Goal: Task Accomplishment & Management: Complete application form

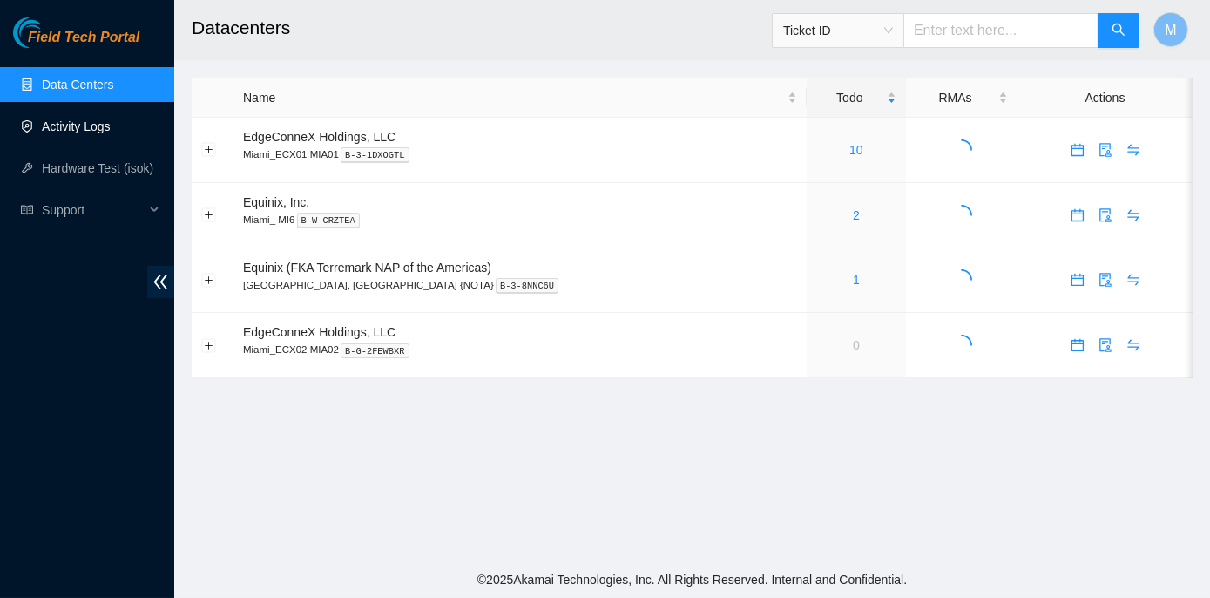
click at [91, 123] on link "Activity Logs" at bounding box center [76, 126] width 69 height 14
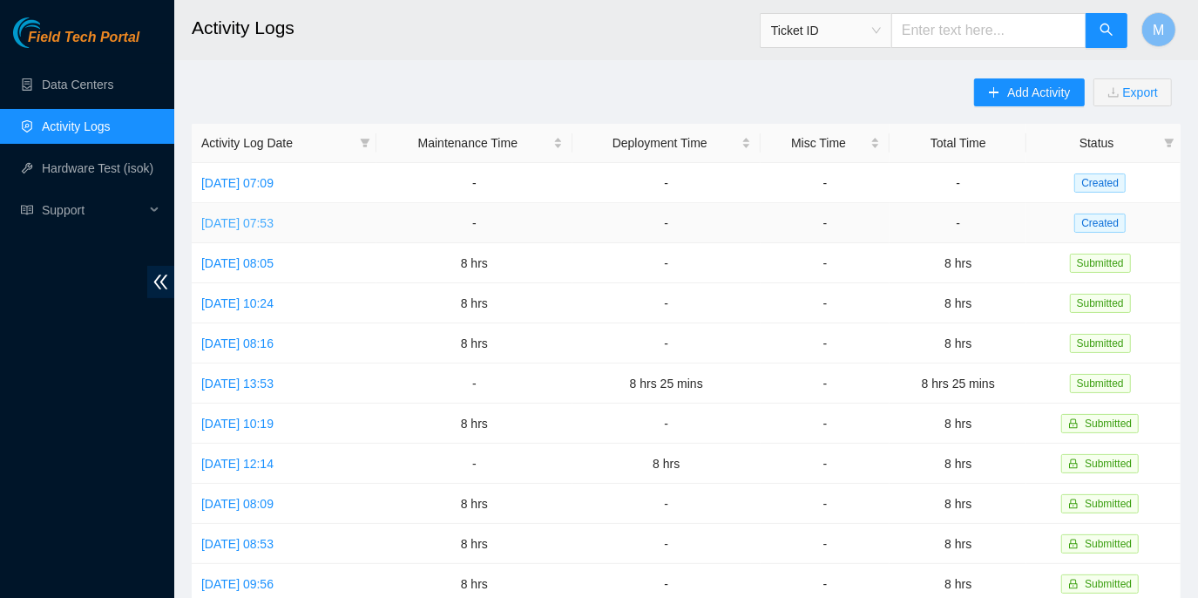
click at [274, 219] on link "Thu, 09 Oct 2025 07:53" at bounding box center [237, 223] width 72 height 14
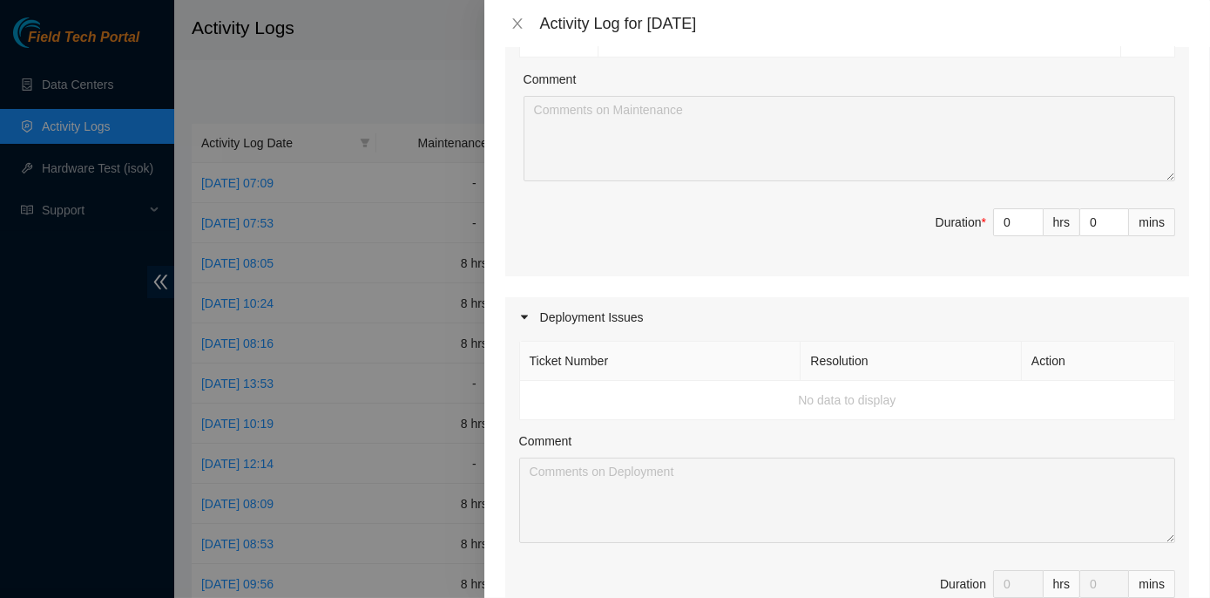
scroll to position [1029, 0]
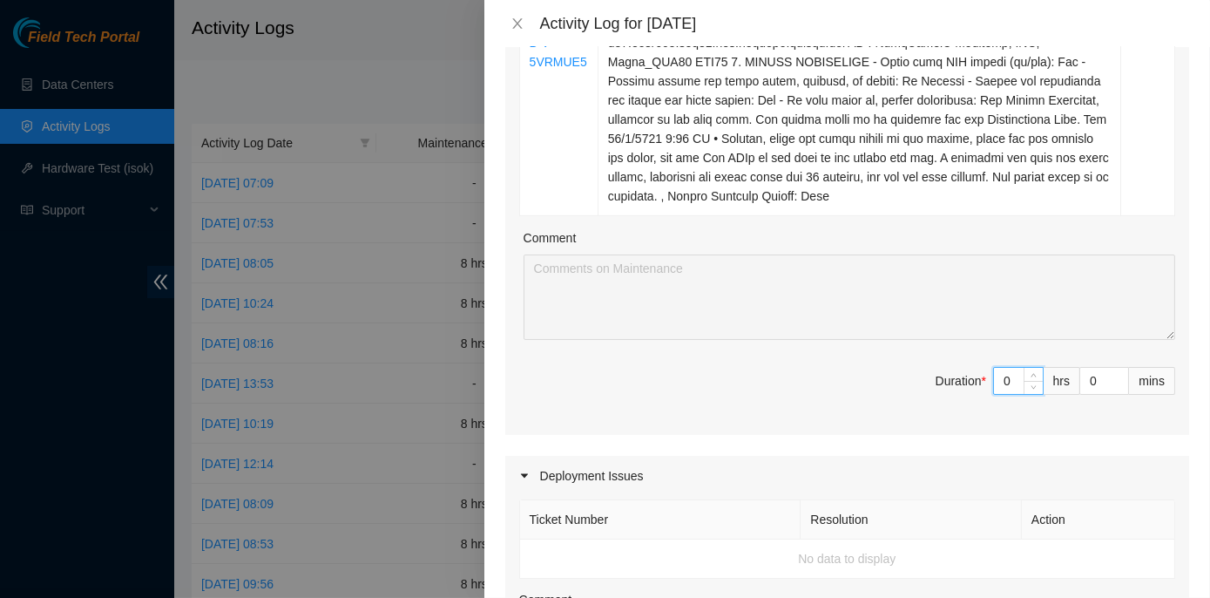
drag, startPoint x: 1002, startPoint y: 360, endPoint x: 976, endPoint y: 361, distance: 26.2
click at [976, 367] on span "Duration * 0 hrs 0 mins" at bounding box center [847, 391] width 656 height 49
type input "8"
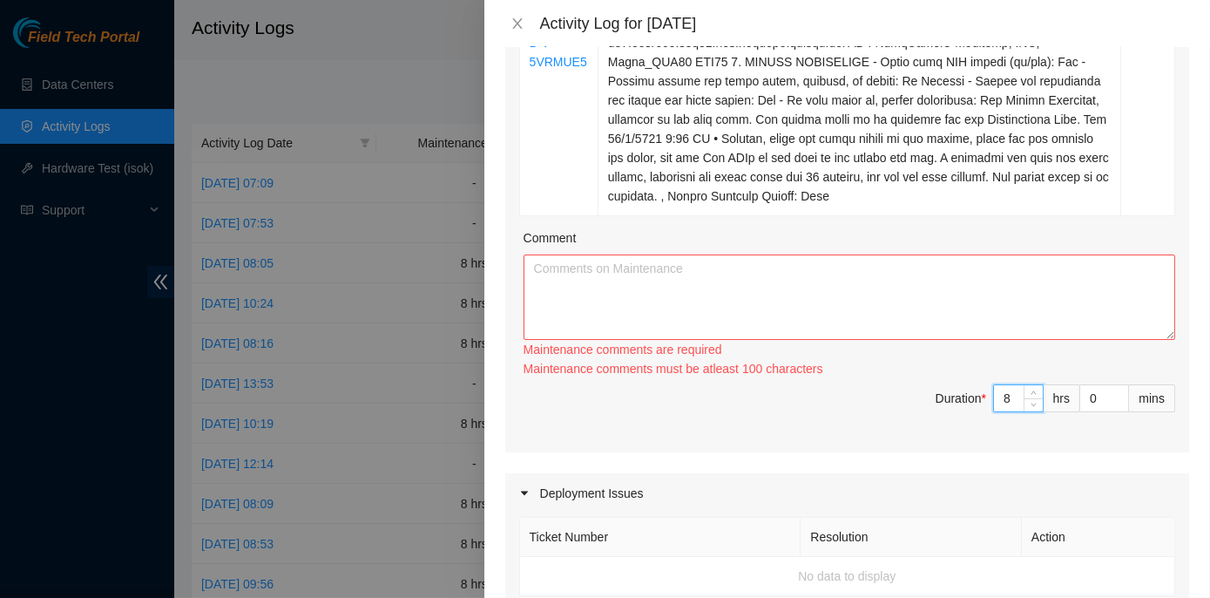
type input "8"
paste textarea "ECX2- Maintenance Check for inbound shipments for ECX2; there are no inbound sh…"
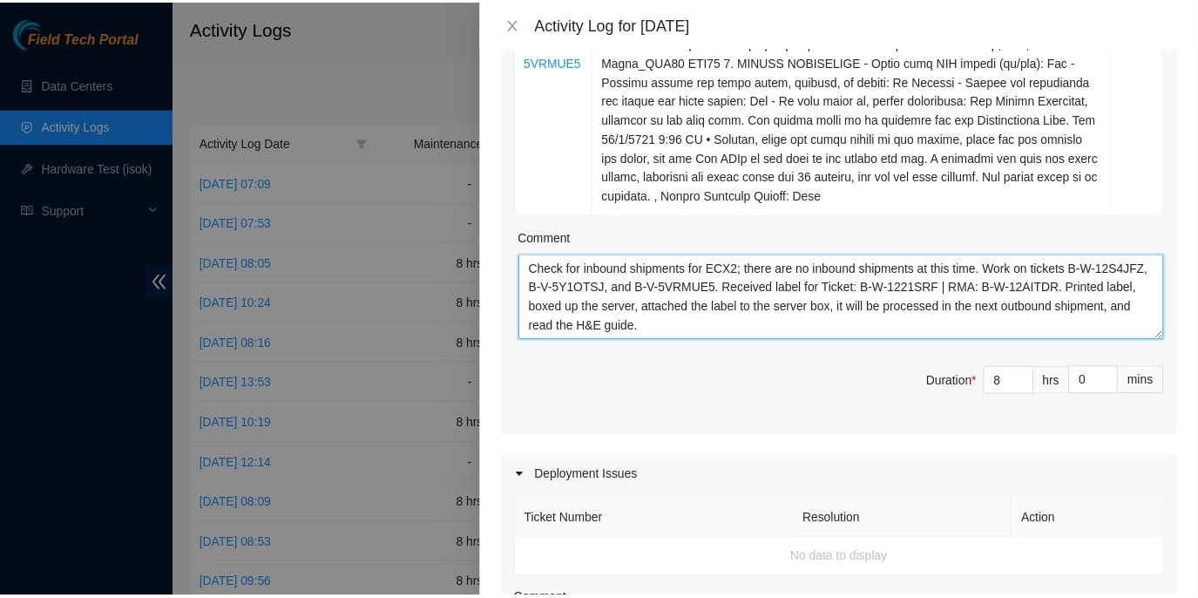
scroll to position [1657, 0]
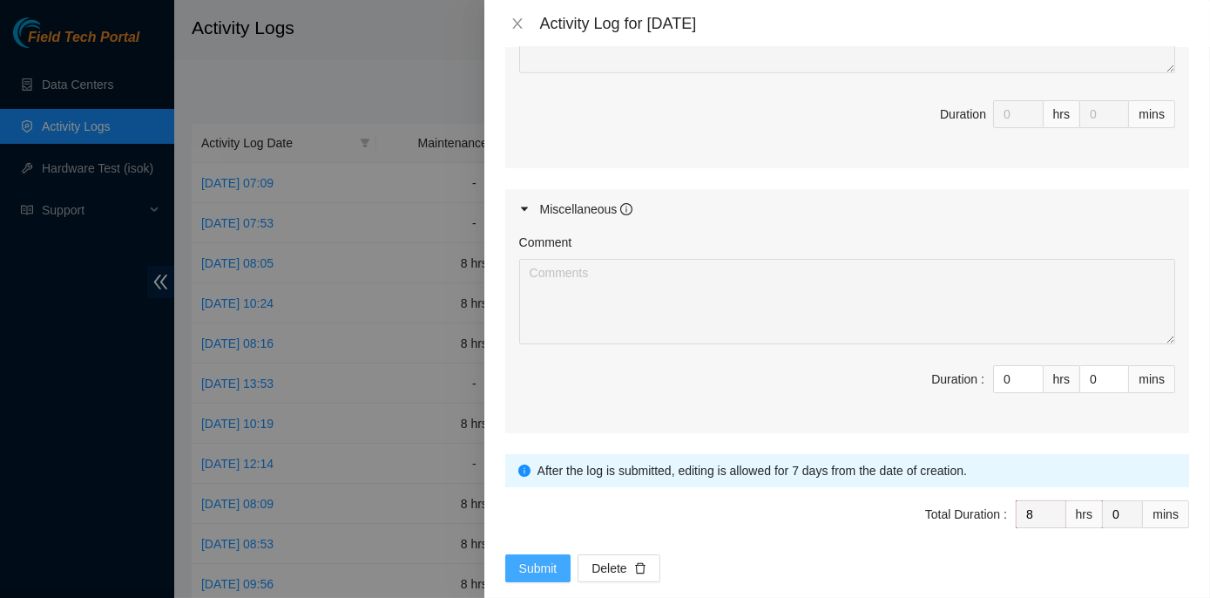
type textarea "ECX2- Maintenance Check for inbound shipments for ECX2; there are no inbound sh…"
click at [552, 558] on span "Submit" at bounding box center [538, 567] width 38 height 19
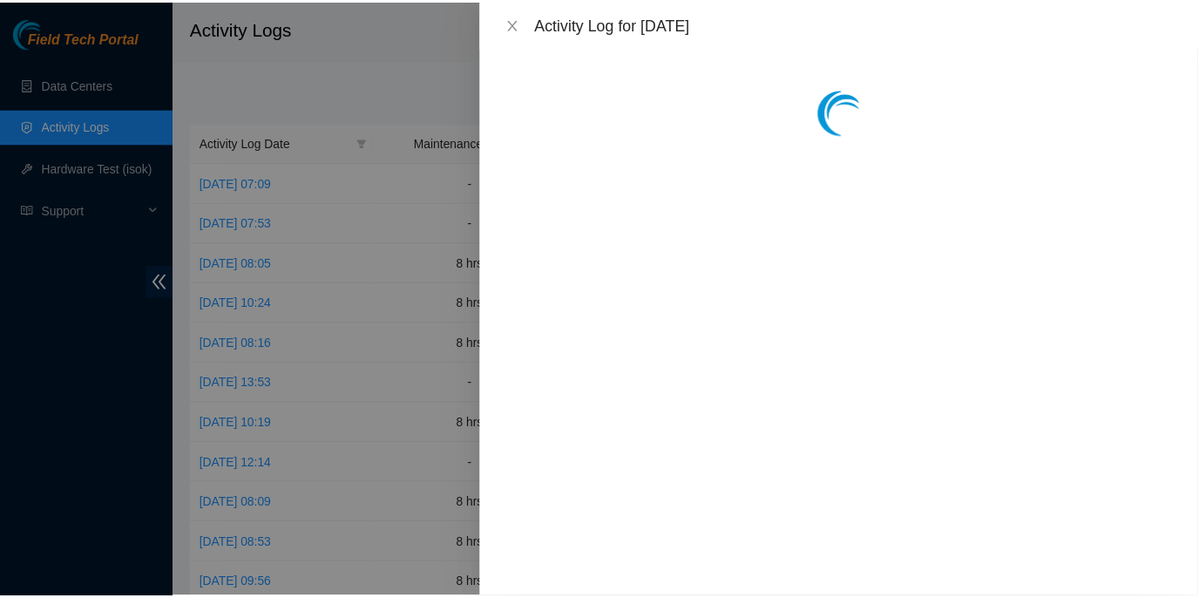
scroll to position [0, 0]
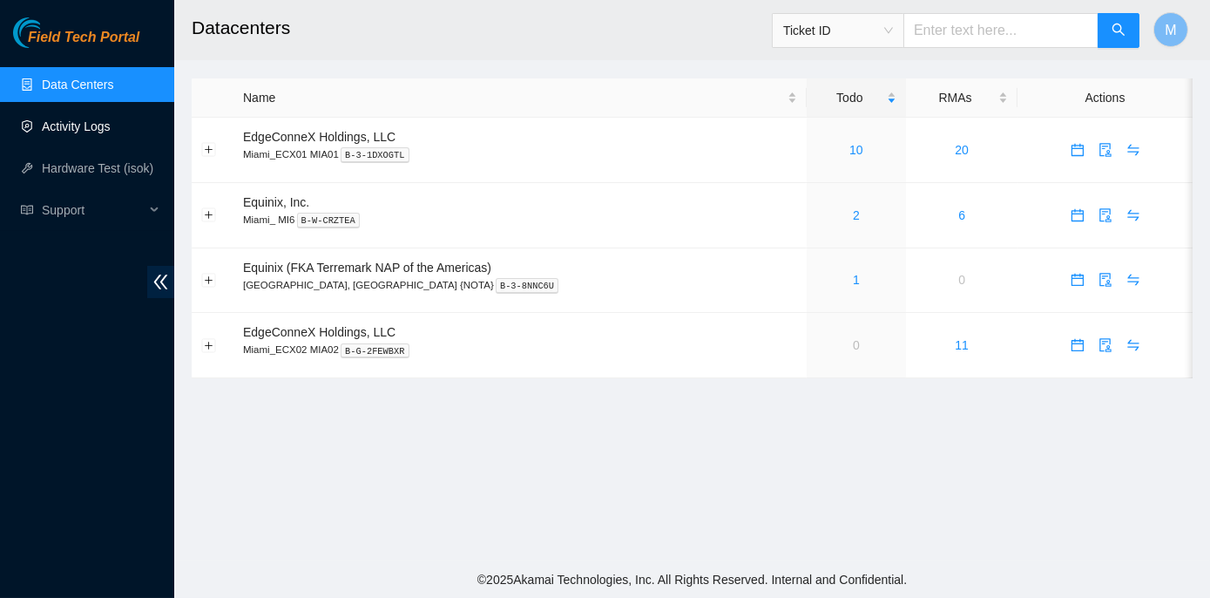
click at [86, 125] on link "Activity Logs" at bounding box center [76, 126] width 69 height 14
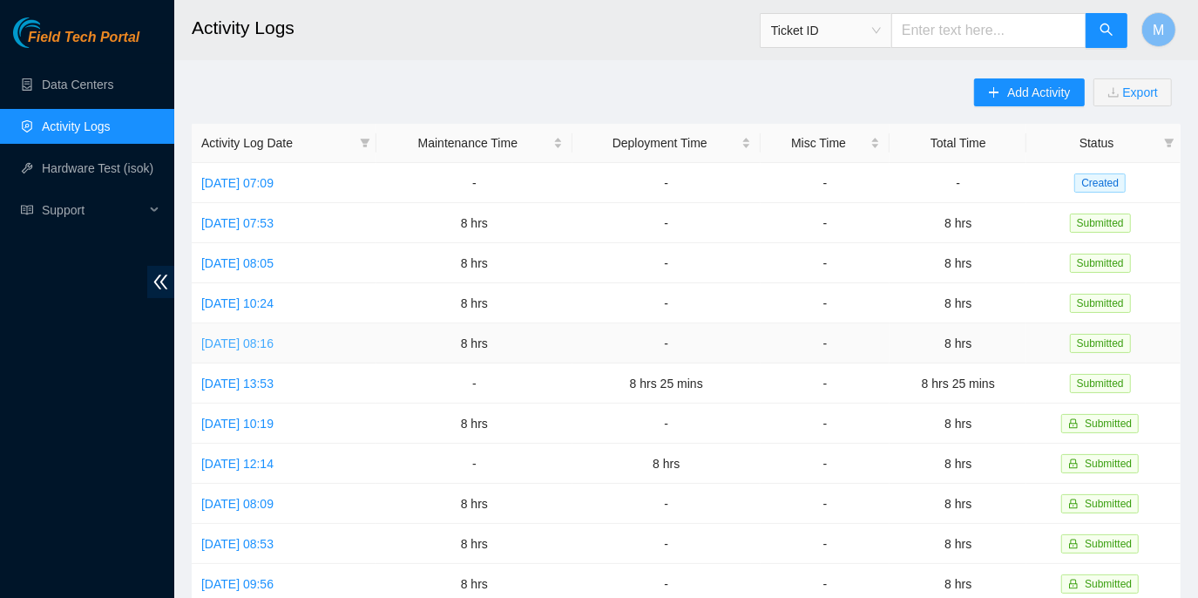
click at [254, 342] on link "[DATE] 08:16" at bounding box center [237, 343] width 72 height 14
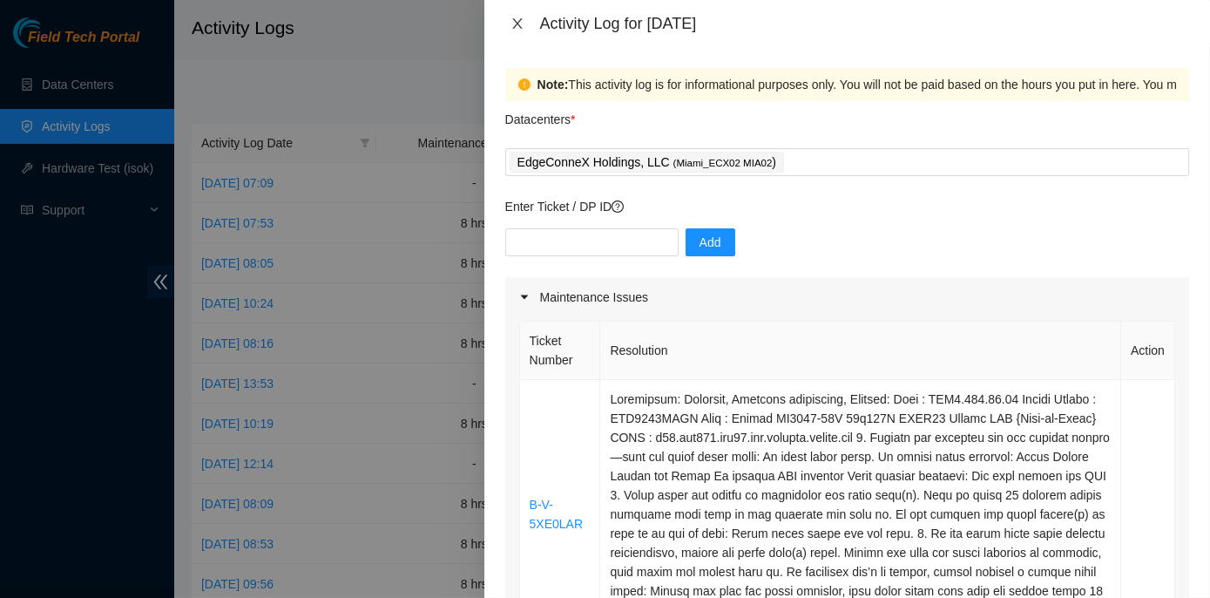
click at [516, 23] on icon "close" at bounding box center [518, 24] width 14 height 14
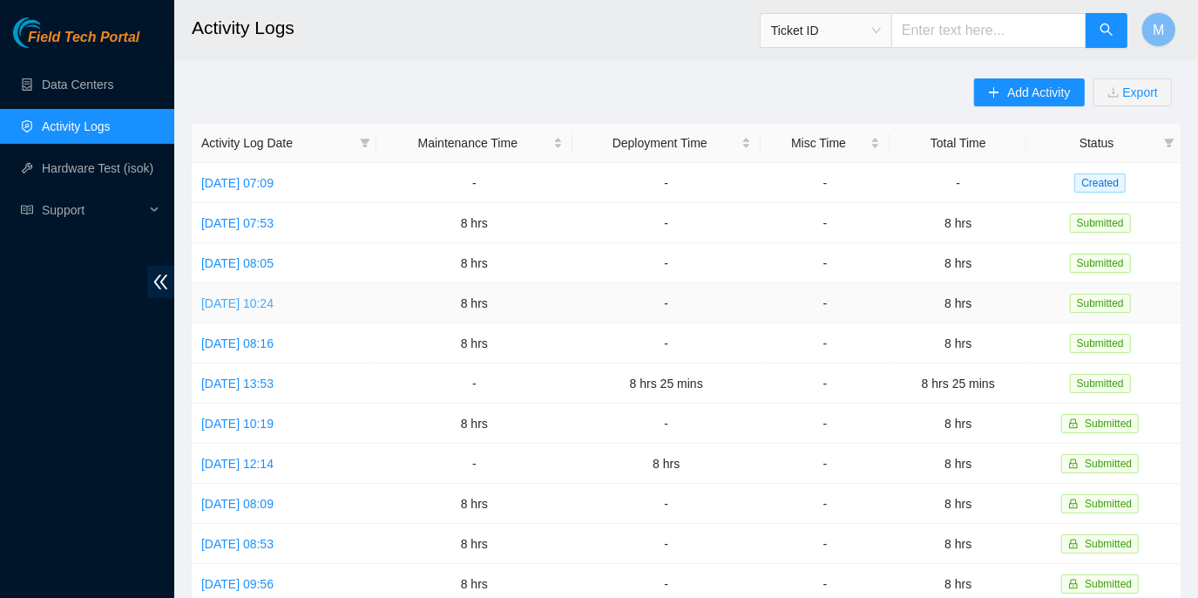
click at [274, 298] on link "[DATE] 10:24" at bounding box center [237, 303] width 72 height 14
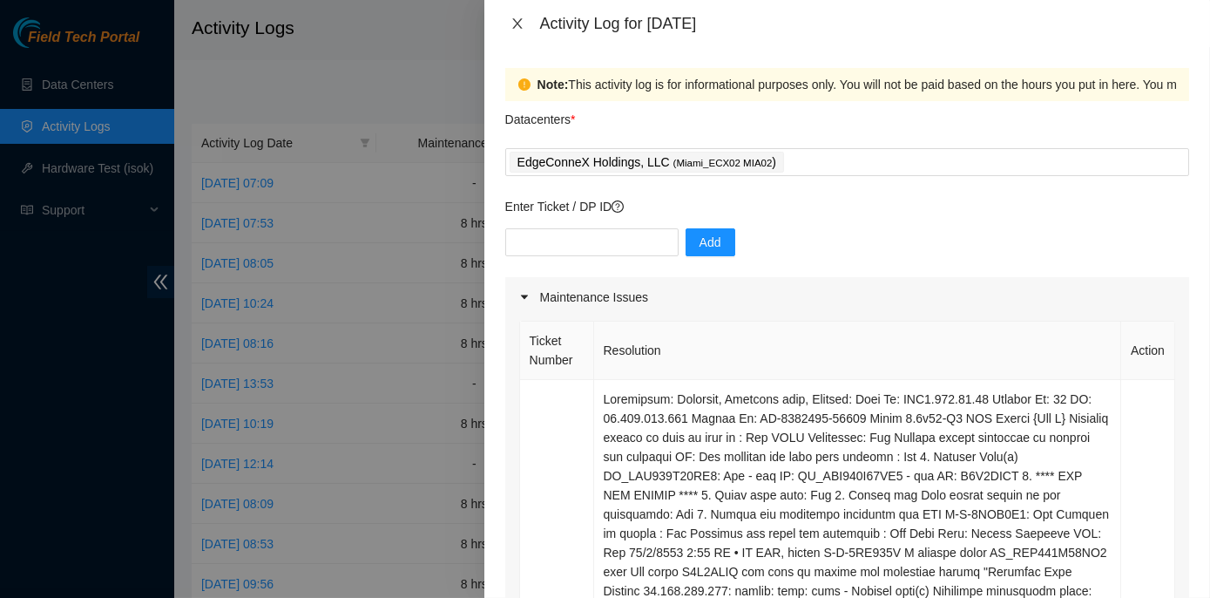
click at [514, 25] on icon "close" at bounding box center [518, 24] width 14 height 14
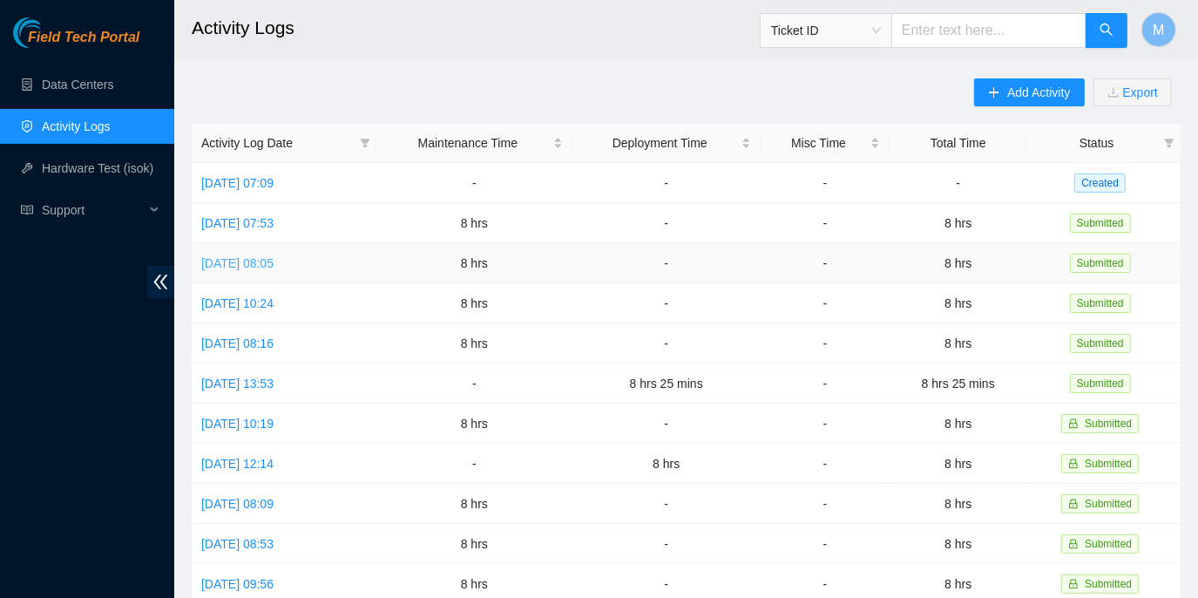
click at [272, 260] on link "[DATE] 08:05" at bounding box center [237, 263] width 72 height 14
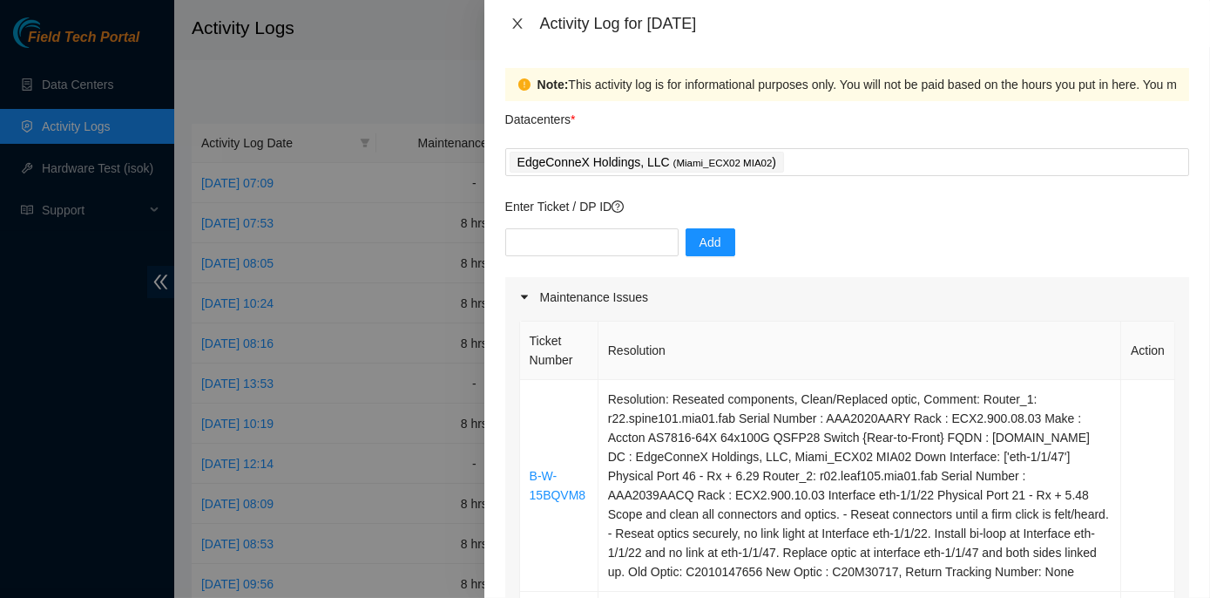
click at [517, 22] on icon "close" at bounding box center [518, 24] width 14 height 14
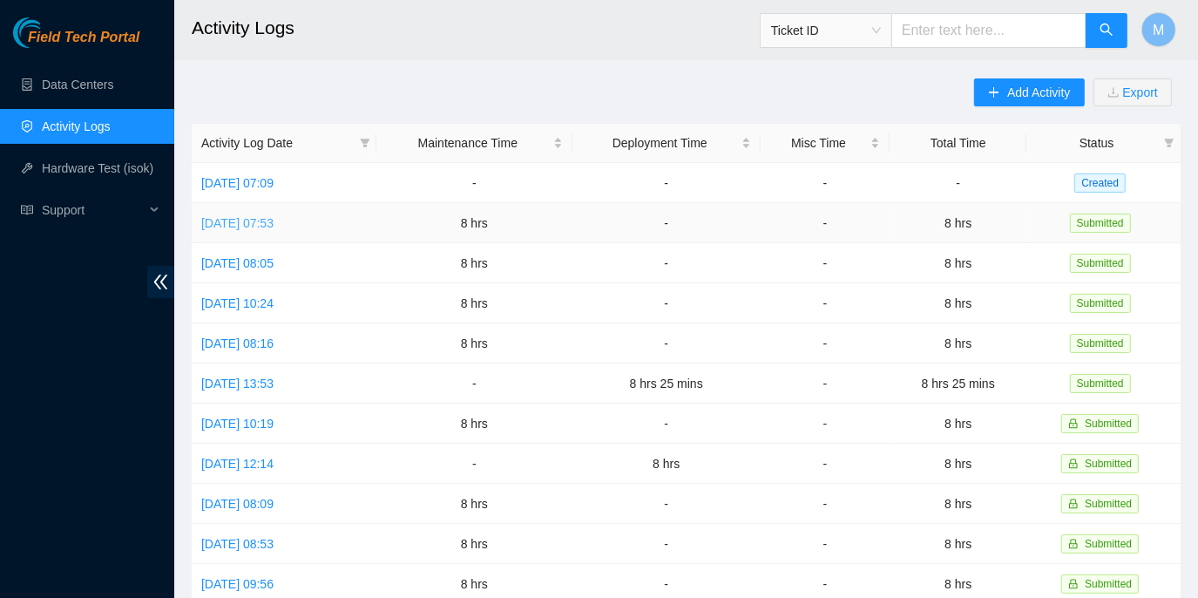
click at [274, 227] on link "[DATE] 07:53" at bounding box center [237, 223] width 72 height 14
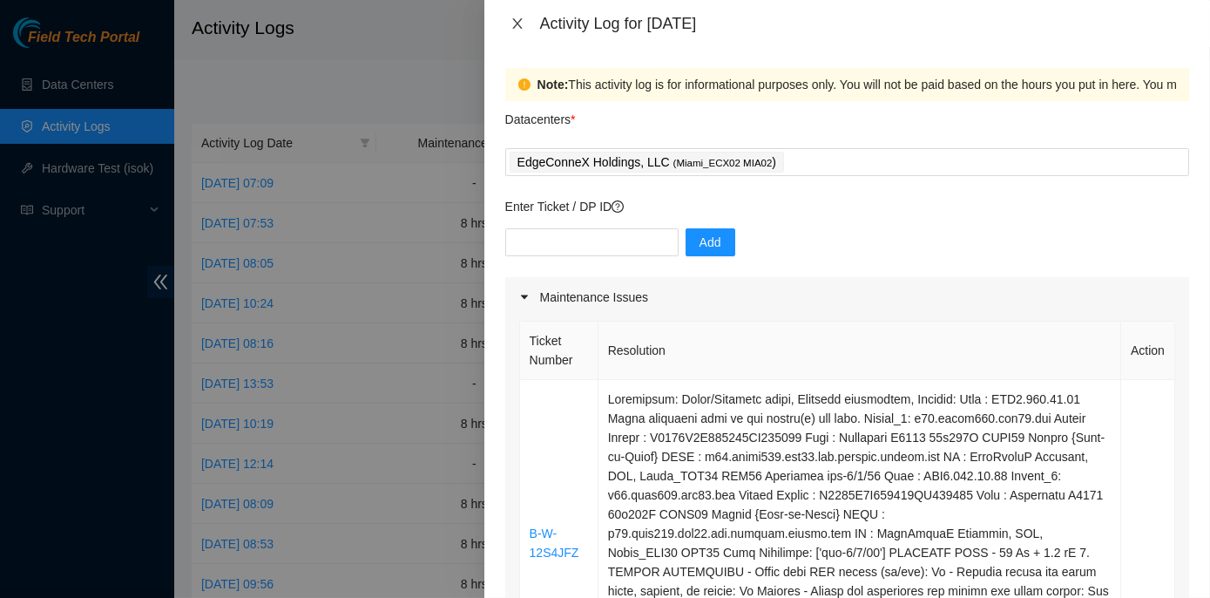
click at [518, 19] on icon "close" at bounding box center [518, 24] width 14 height 14
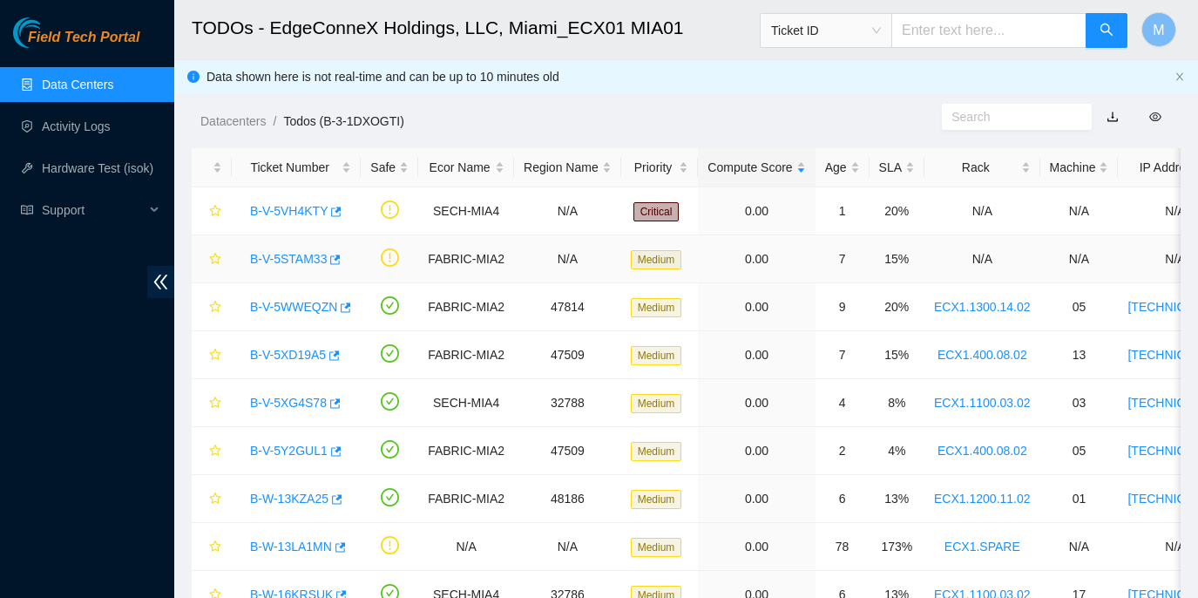
scroll to position [21, 0]
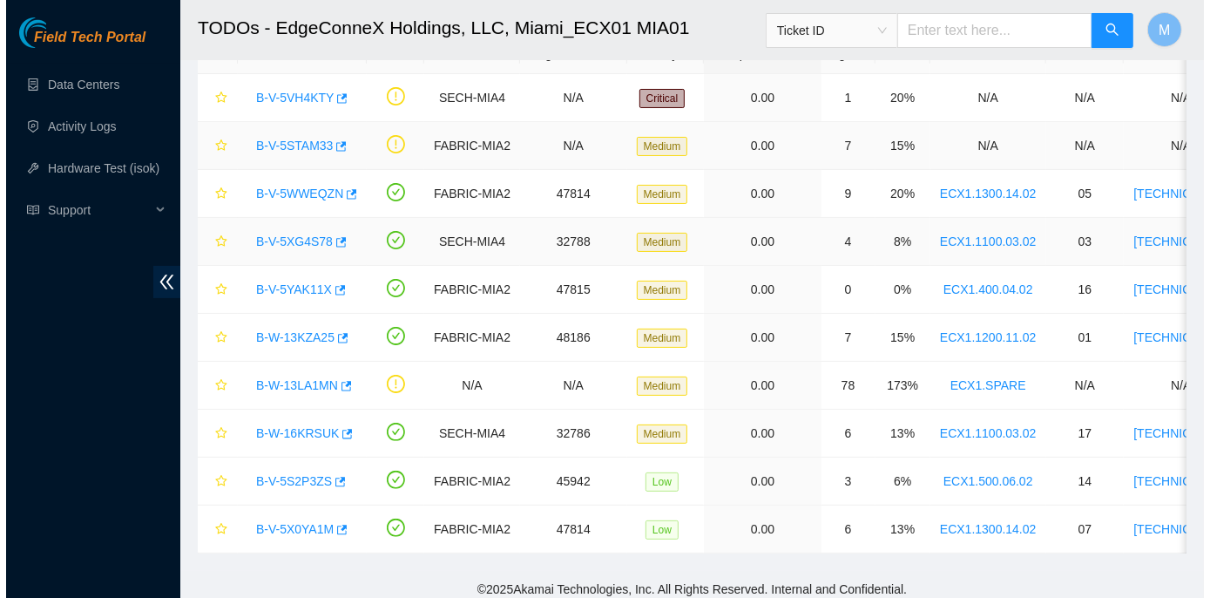
scroll to position [132, 0]
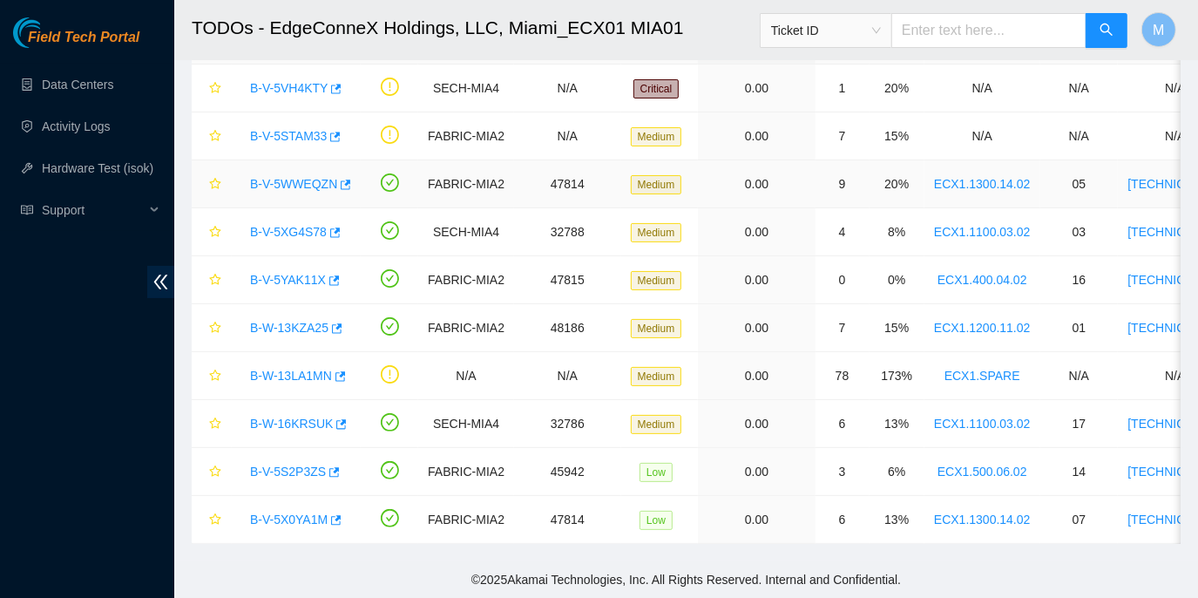
click at [311, 177] on link "B-V-5WWEQZN" at bounding box center [293, 184] width 87 height 14
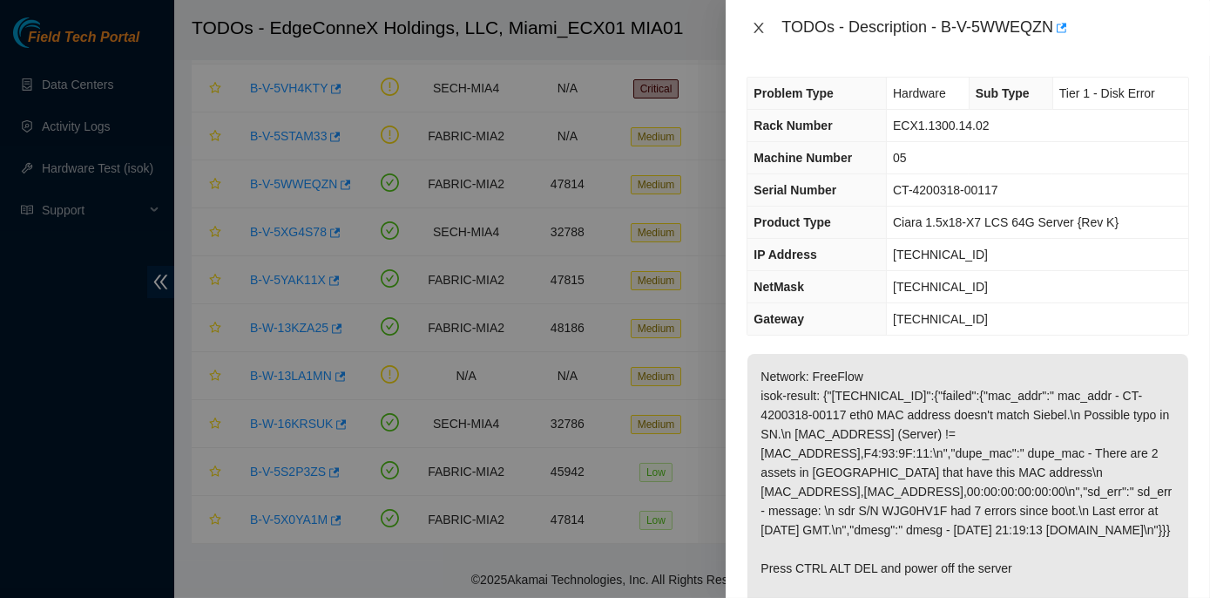
click at [757, 23] on icon "close" at bounding box center [759, 28] width 14 height 14
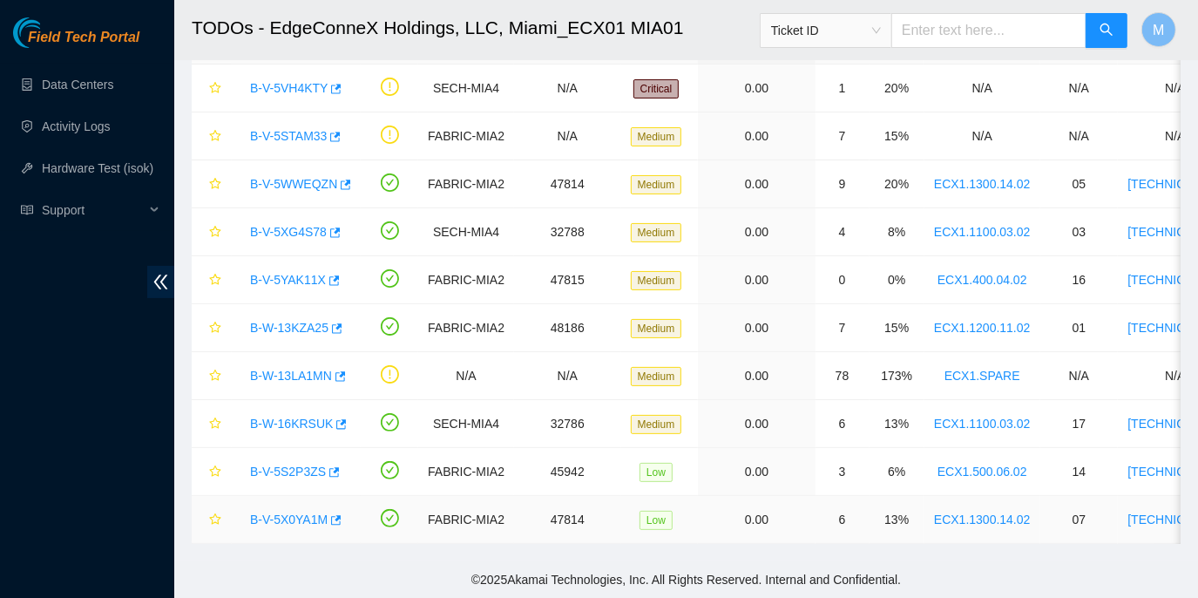
click at [318, 512] on link "B-V-5X0YA1M" at bounding box center [289, 519] width 78 height 14
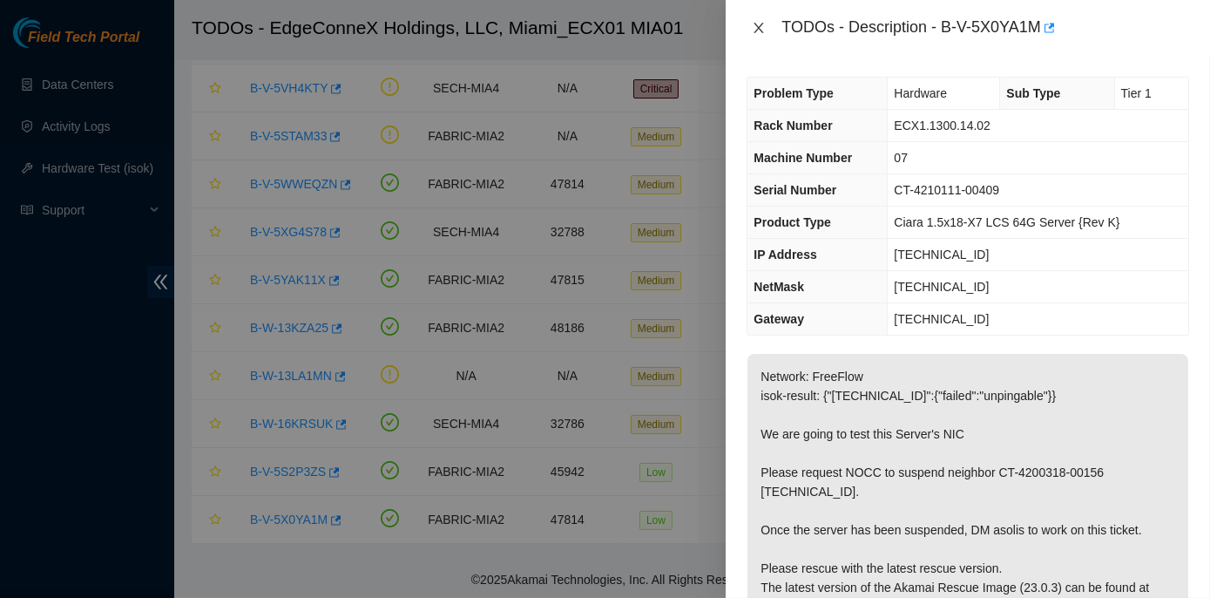
click at [757, 28] on icon "close" at bounding box center [759, 28] width 14 height 14
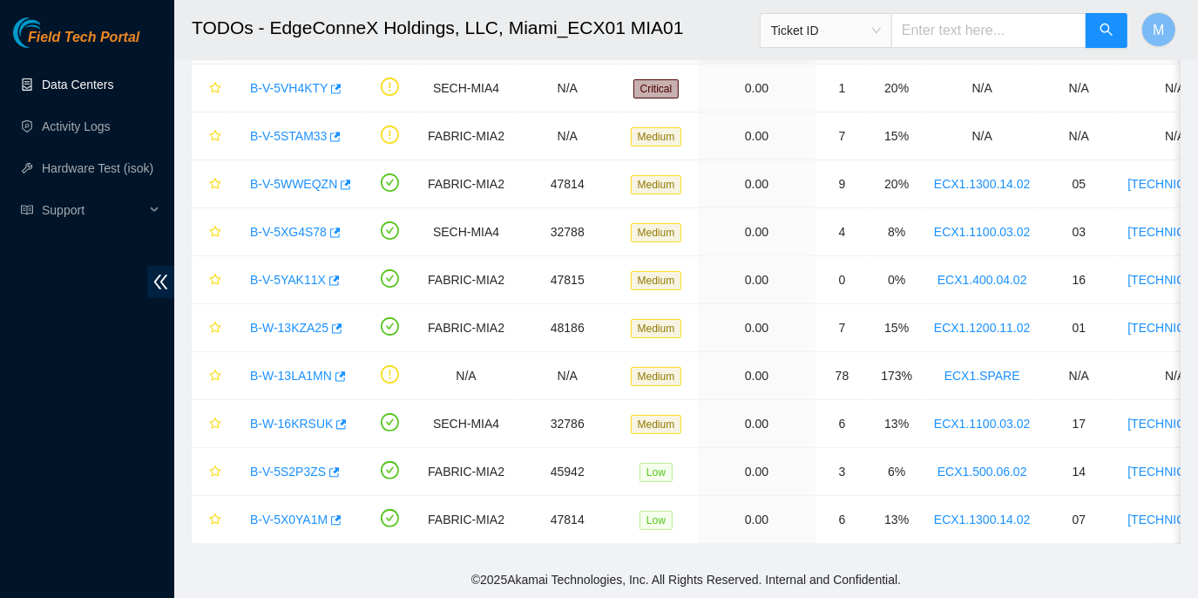
click at [77, 83] on link "Data Centers" at bounding box center [77, 85] width 71 height 14
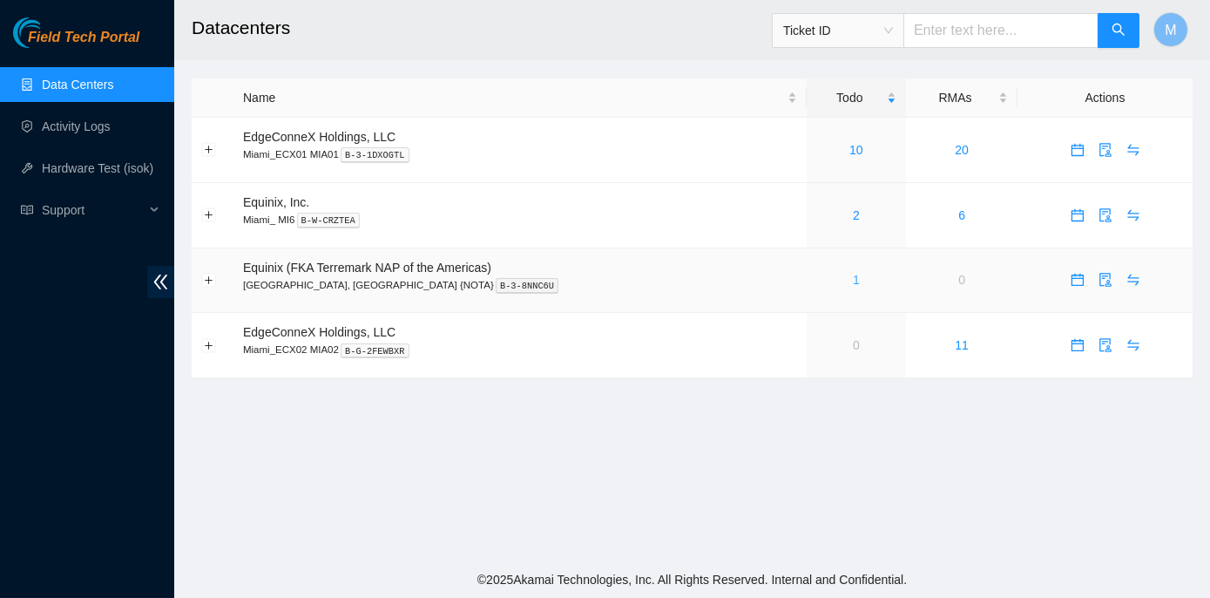
click at [853, 277] on link "1" at bounding box center [856, 280] width 7 height 14
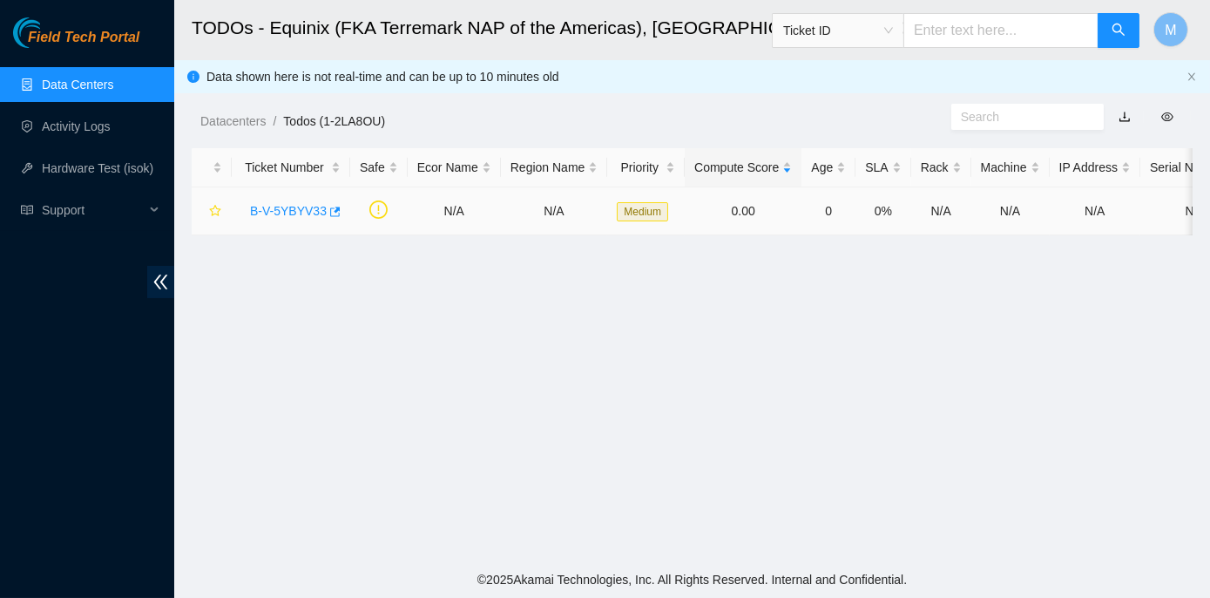
click at [308, 206] on link "B-V-5YBYV33" at bounding box center [288, 211] width 77 height 14
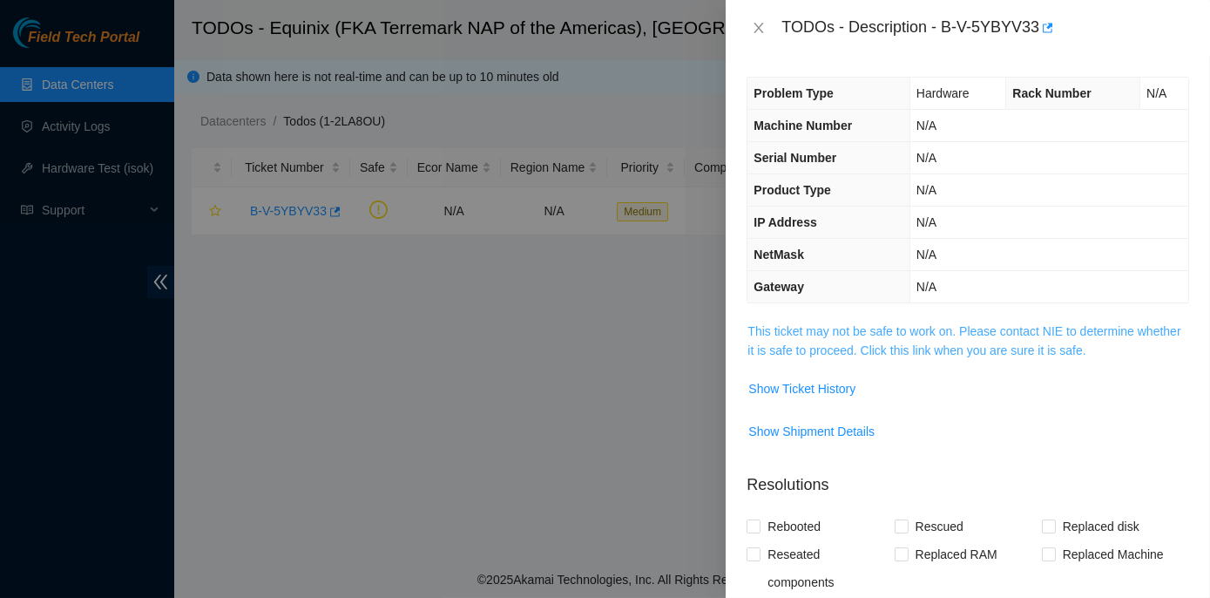
click at [984, 325] on link "This ticket may not be safe to work on. Please contact NIE to determine whether…" at bounding box center [964, 340] width 433 height 33
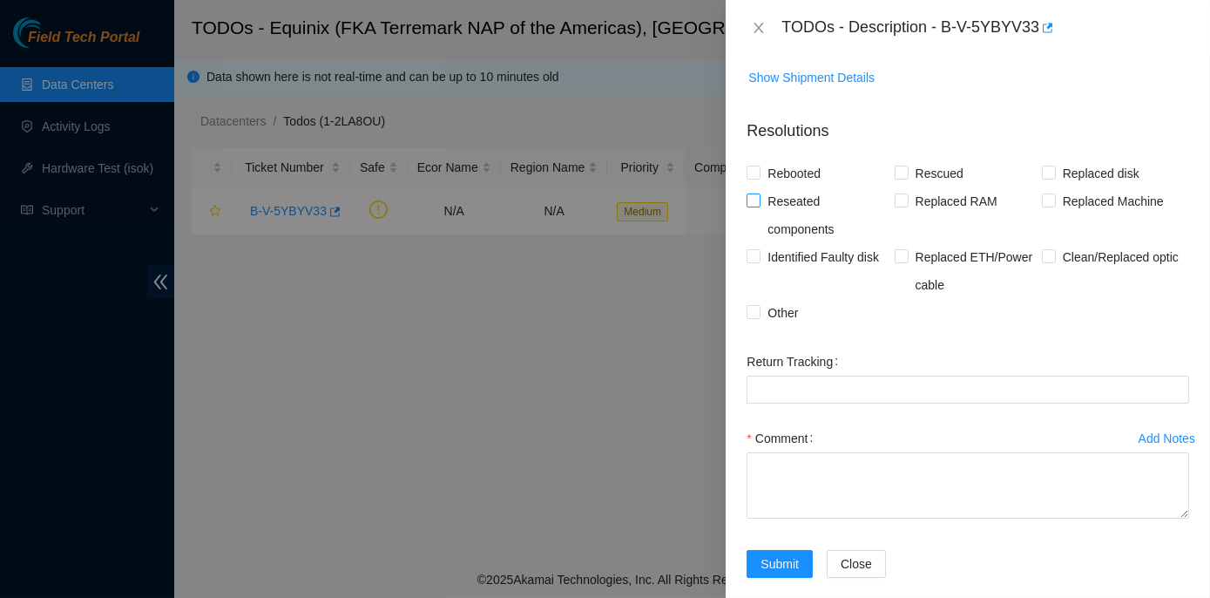
scroll to position [495, 0]
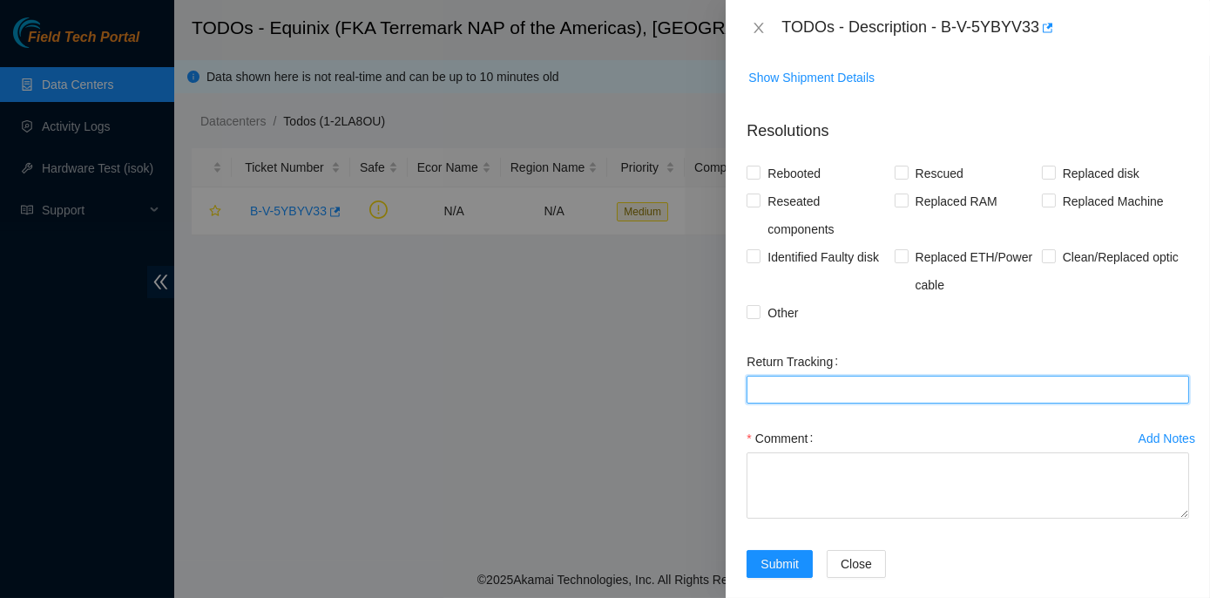
click at [766, 376] on Tracking "Return Tracking" at bounding box center [968, 390] width 443 height 28
paste Tracking "1Z2AW0349001184276"
type Tracking "1Z2AW0349001184276"
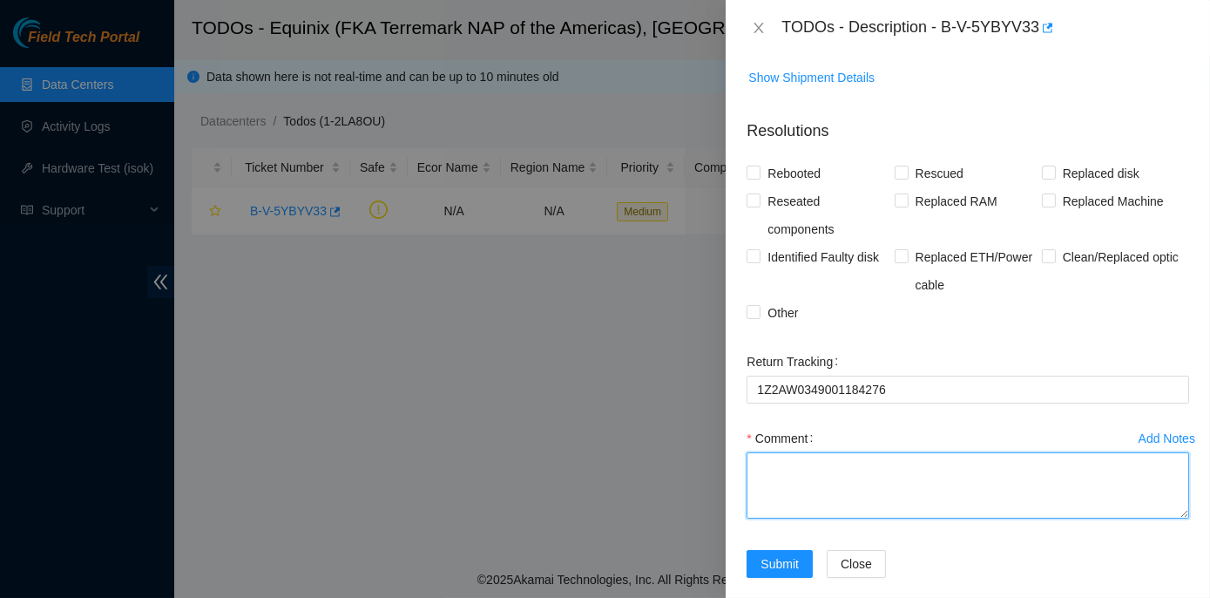
click at [795, 455] on textarea "Comment" at bounding box center [968, 485] width 443 height 66
click at [823, 461] on textarea "Comment" at bounding box center [968, 485] width 443 height 66
click at [816, 452] on textarea "The router box dropped out on the 2nd floor with the shipping" at bounding box center [968, 485] width 443 height 66
drag, startPoint x: 892, startPoint y: 448, endPoint x: 864, endPoint y: 450, distance: 27.9
click at [864, 452] on textarea "The router placed into return box dropped out on the 2nd floor with the shipping" at bounding box center [968, 485] width 443 height 66
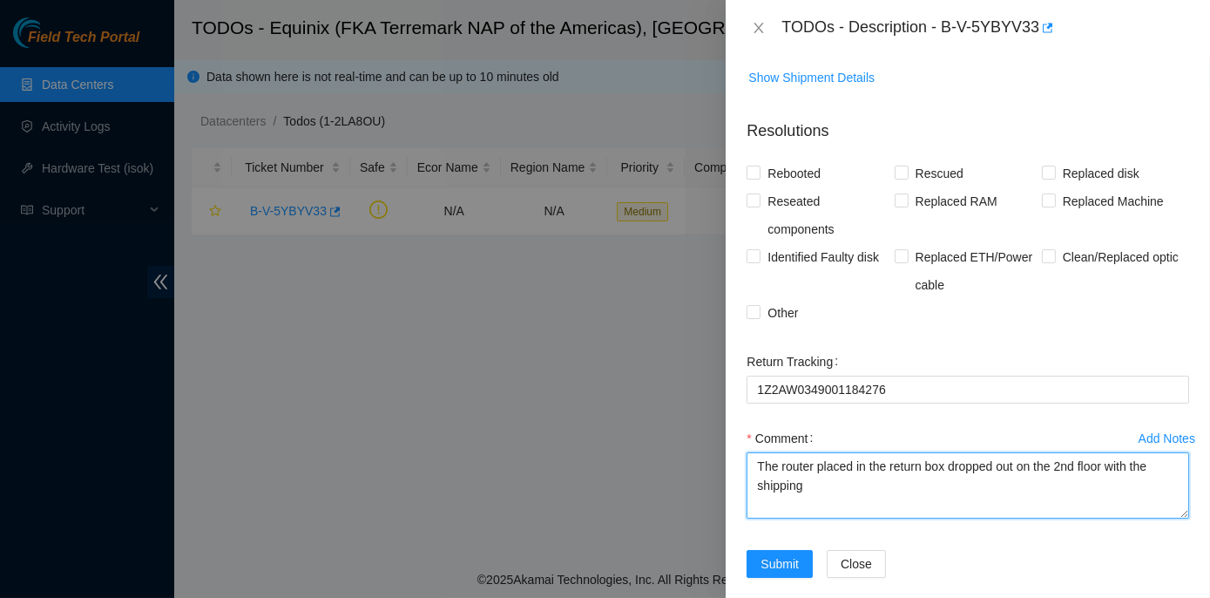
click at [812, 470] on textarea "The router placed in the return box dropped out on the 2nd floor with the shipp…" at bounding box center [968, 485] width 443 height 66
drag, startPoint x: 758, startPoint y: 443, endPoint x: 957, endPoint y: 475, distance: 201.1
click at [957, 475] on textarea "The router placed in the return box dropped out on the 2nd floor with the shipp…" at bounding box center [968, 485] width 443 height 66
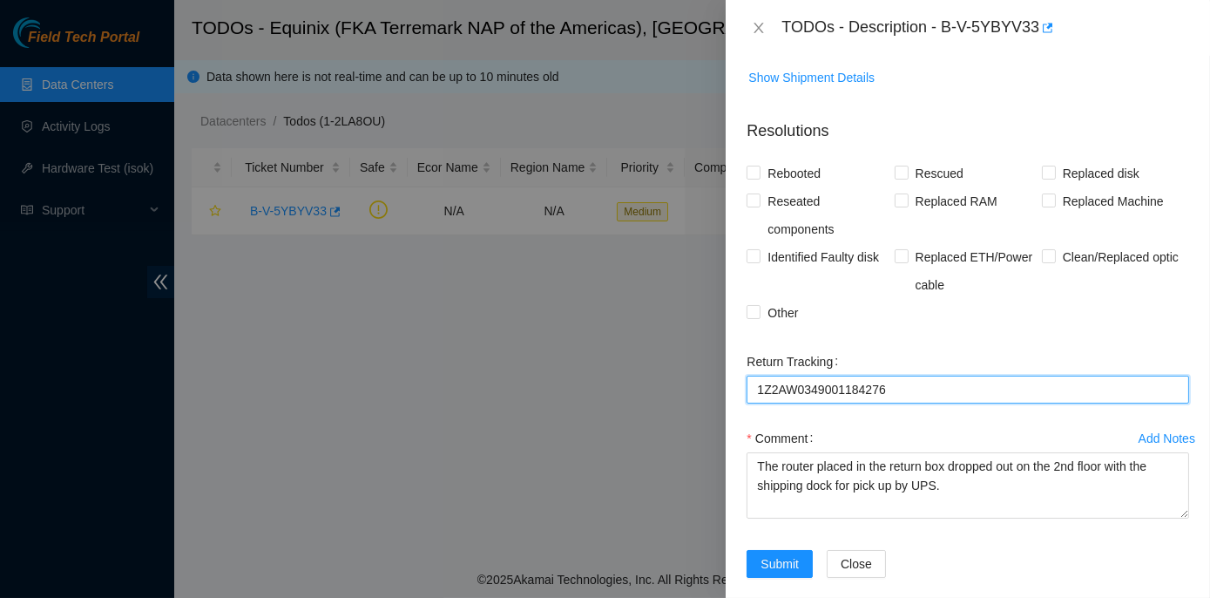
drag, startPoint x: 917, startPoint y: 369, endPoint x: 752, endPoint y: 383, distance: 165.3
click at [752, 383] on div "Return Tracking 1Z2AW0349001184276" at bounding box center [968, 386] width 457 height 77
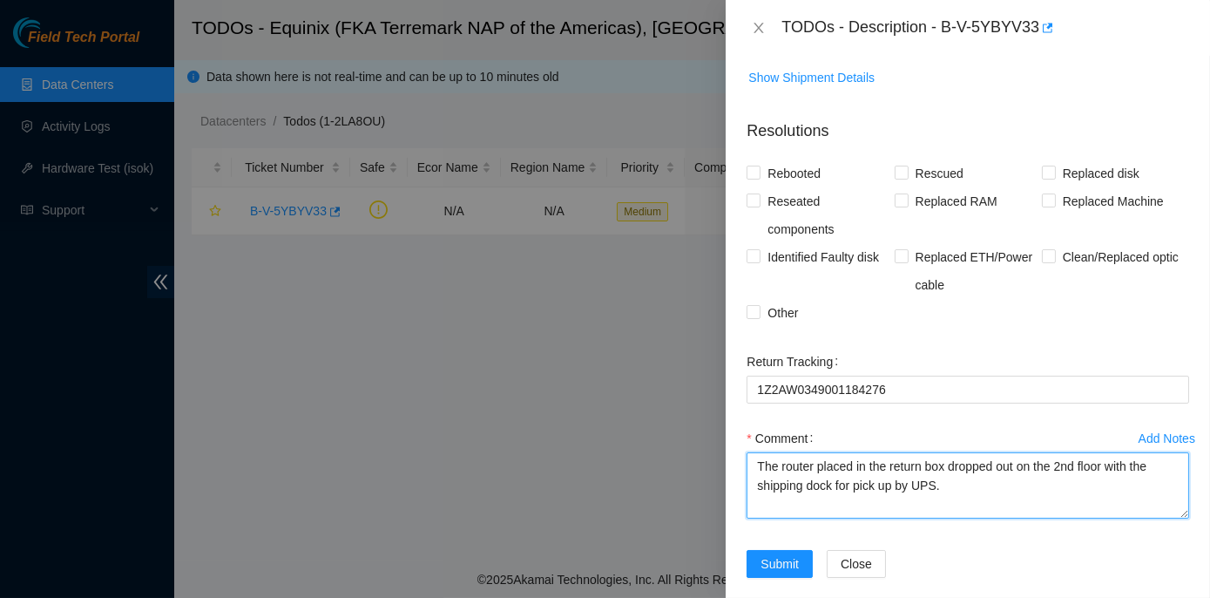
click at [997, 478] on textarea "The router placed in the return box dropped out on the 2nd floor with the shipp…" at bounding box center [968, 485] width 443 height 66
paste textarea "1Z2AW0349001184276"
type textarea "The router placed in the return box dropped out on the 2nd floor with the shipp…"
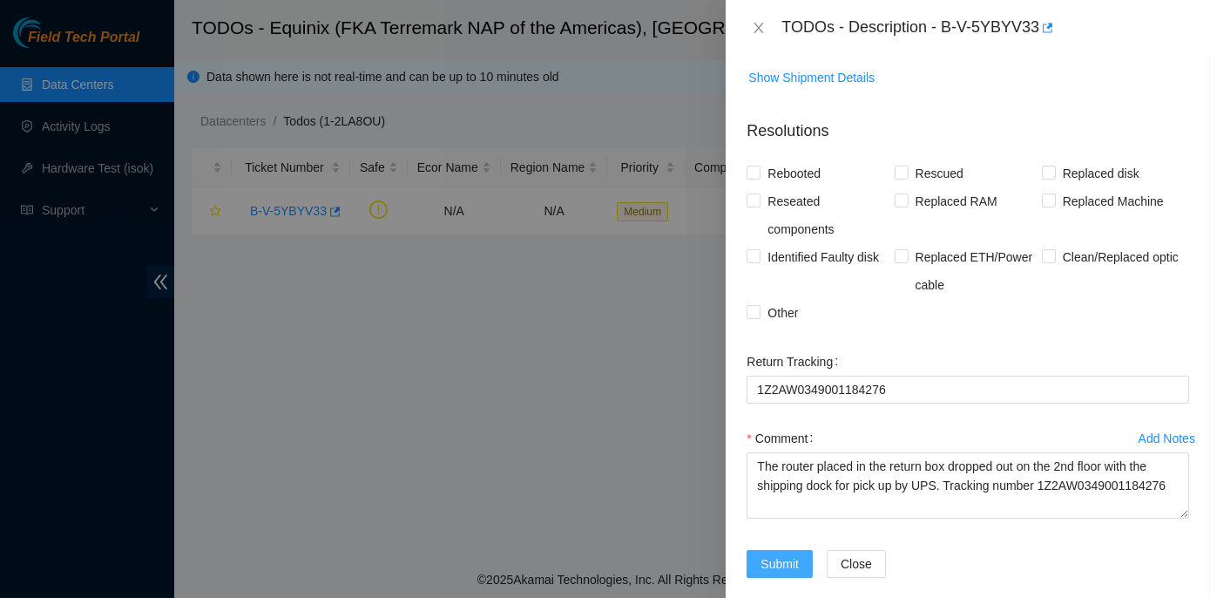
click at [788, 554] on span "Submit" at bounding box center [780, 563] width 38 height 19
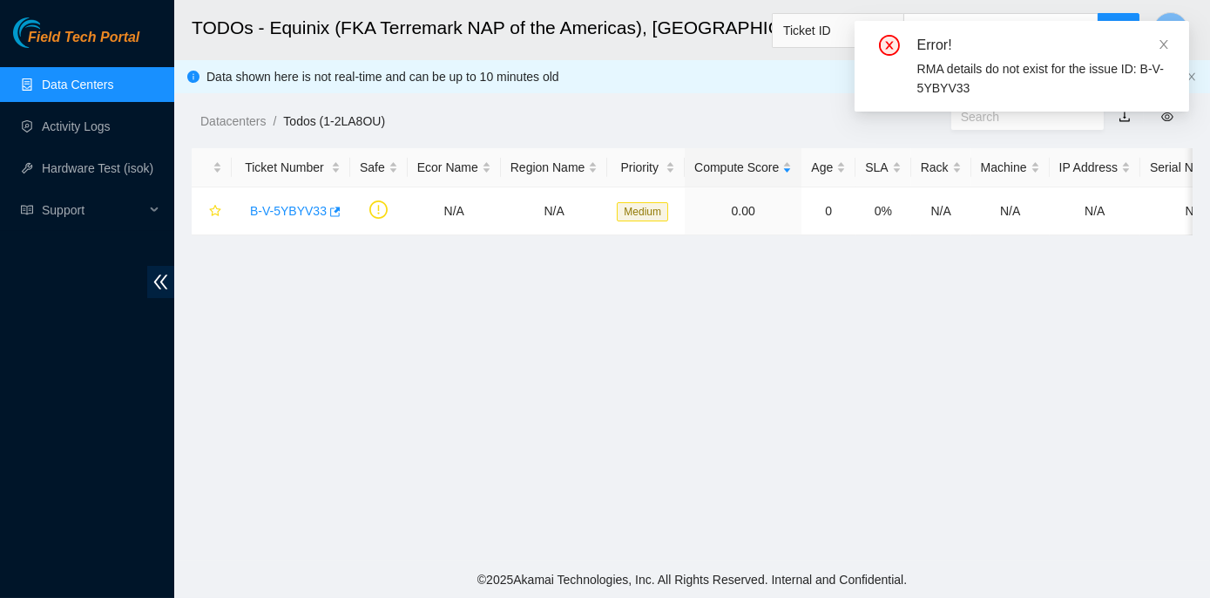
scroll to position [429, 0]
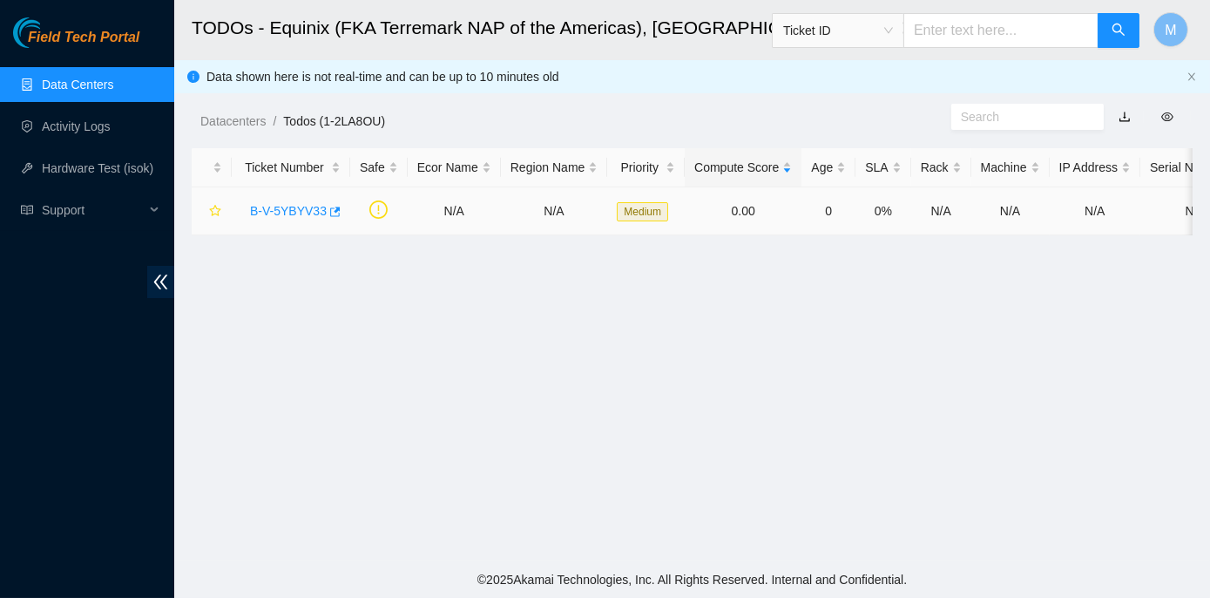
click at [295, 211] on link "B-V-5YBYV33" at bounding box center [288, 211] width 77 height 14
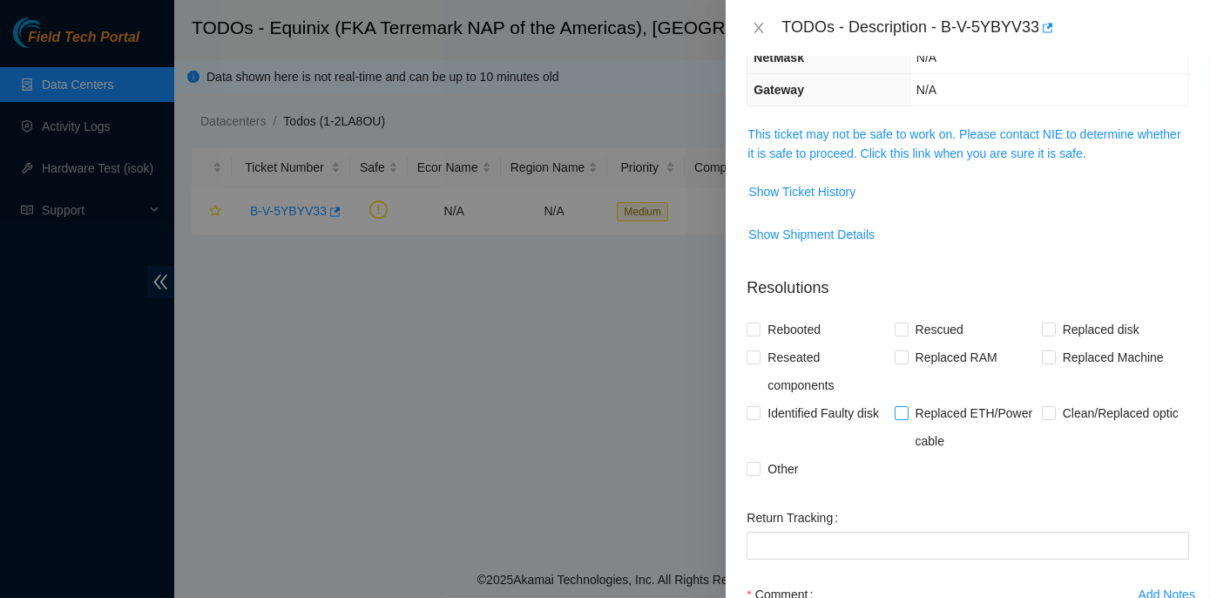
scroll to position [371, 0]
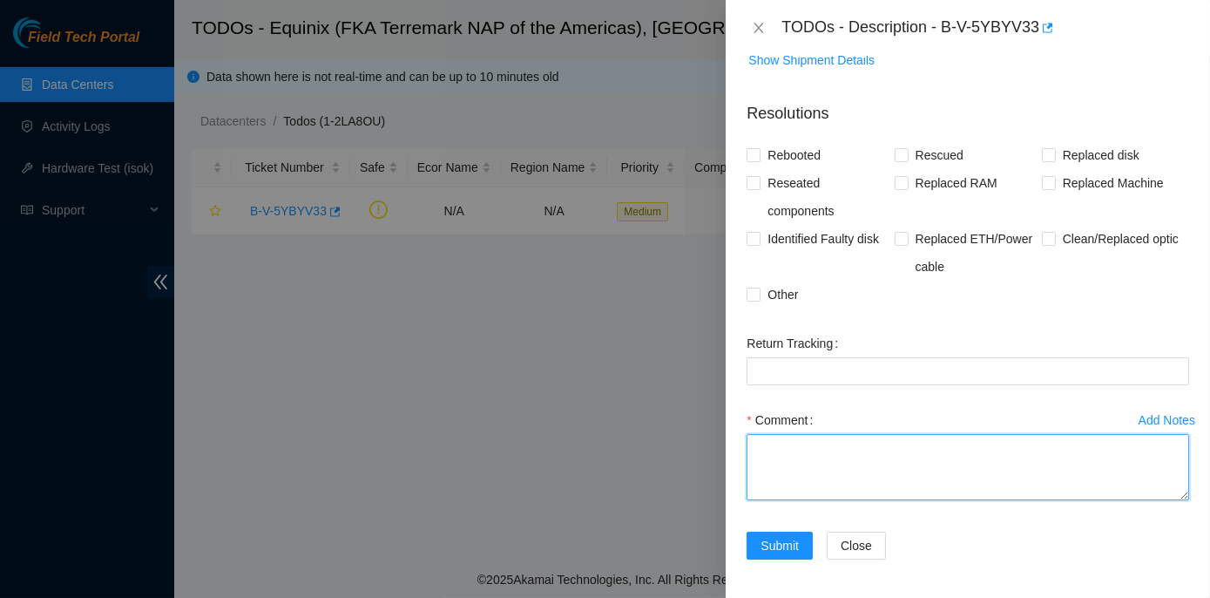
paste textarea "1Z2AW0349001184276"
type textarea "1Z2AW0349001184276"
drag, startPoint x: 903, startPoint y: 455, endPoint x: 732, endPoint y: 453, distance: 171.6
click at [732, 453] on div "Problem Type Hardware Rack Number N/A Machine Number N/A Serial Number N/A Prod…" at bounding box center [968, 327] width 484 height 542
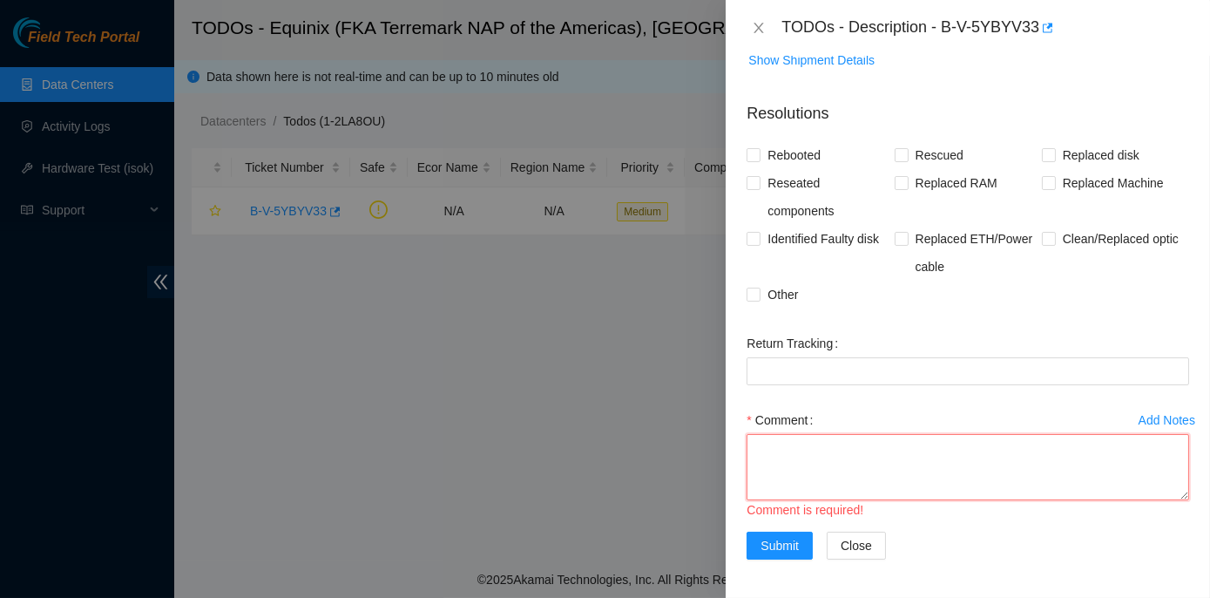
paste textarea "The router placed in the return box dropped out on the 2nd floor with the shipp…"
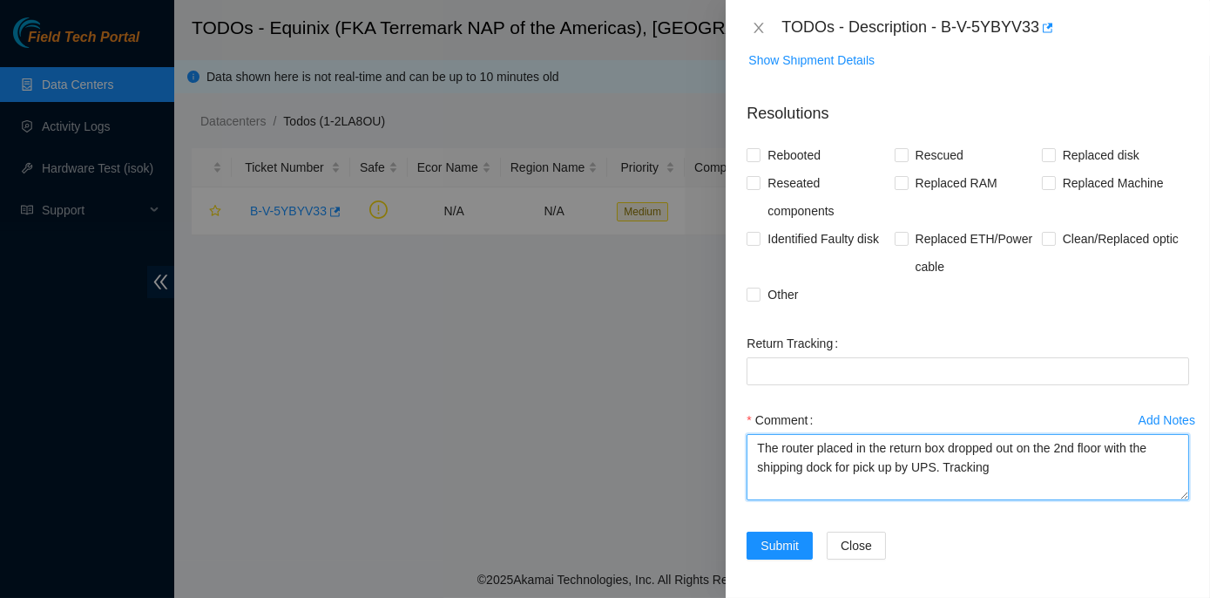
paste textarea "The router placed in the return box dropped out on the 2nd floor with the shipp…"
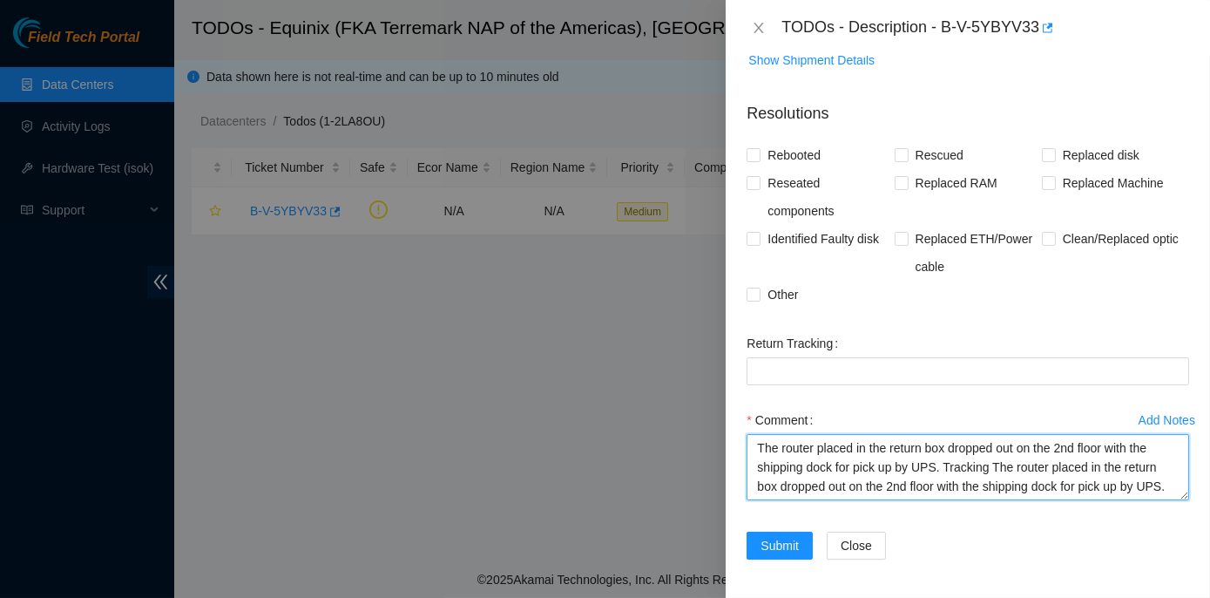
scroll to position [18, 0]
drag, startPoint x: 990, startPoint y: 464, endPoint x: 1045, endPoint y: 495, distance: 63.6
click at [1045, 495] on textarea "The router placed in the return box dropped out on the 2nd floor with the shipp…" at bounding box center [968, 467] width 443 height 66
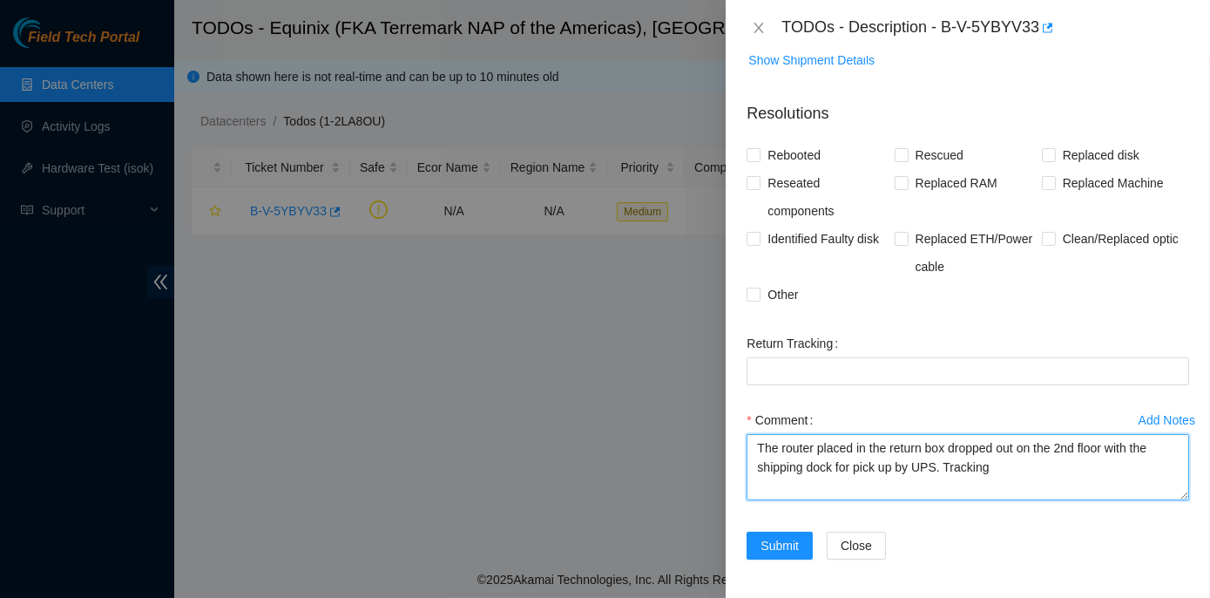
scroll to position [0, 0]
paste textarea "1Z2AW0349001184276"
type textarea "The router placed in the return box dropped out on the 2nd floor with the shipp…"
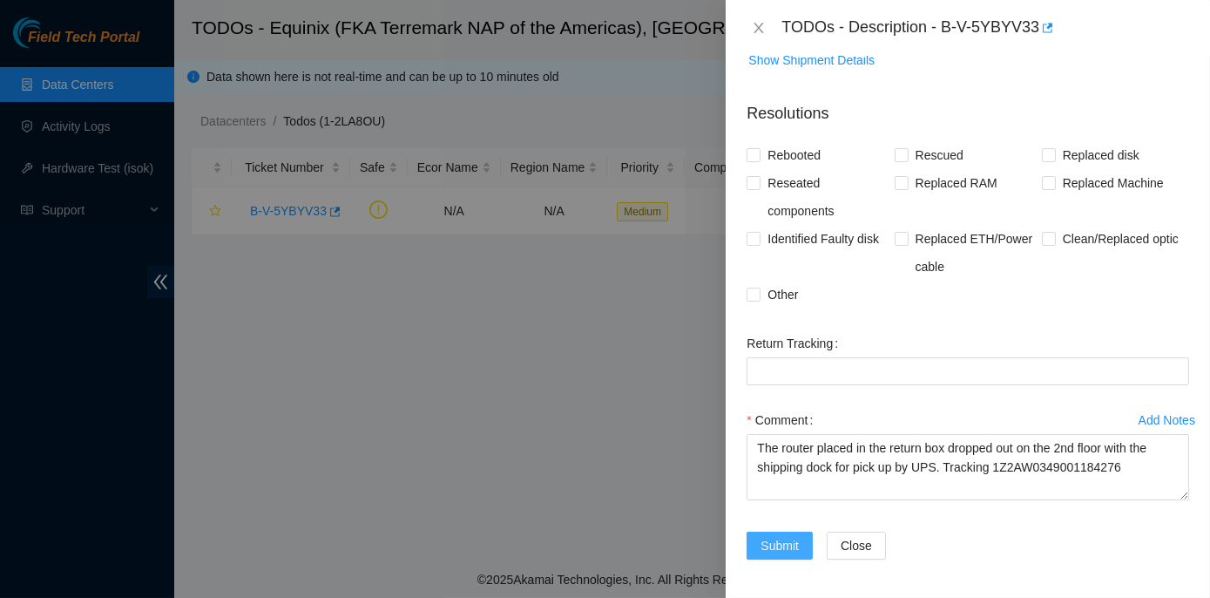
click at [775, 537] on span "Submit" at bounding box center [780, 545] width 38 height 19
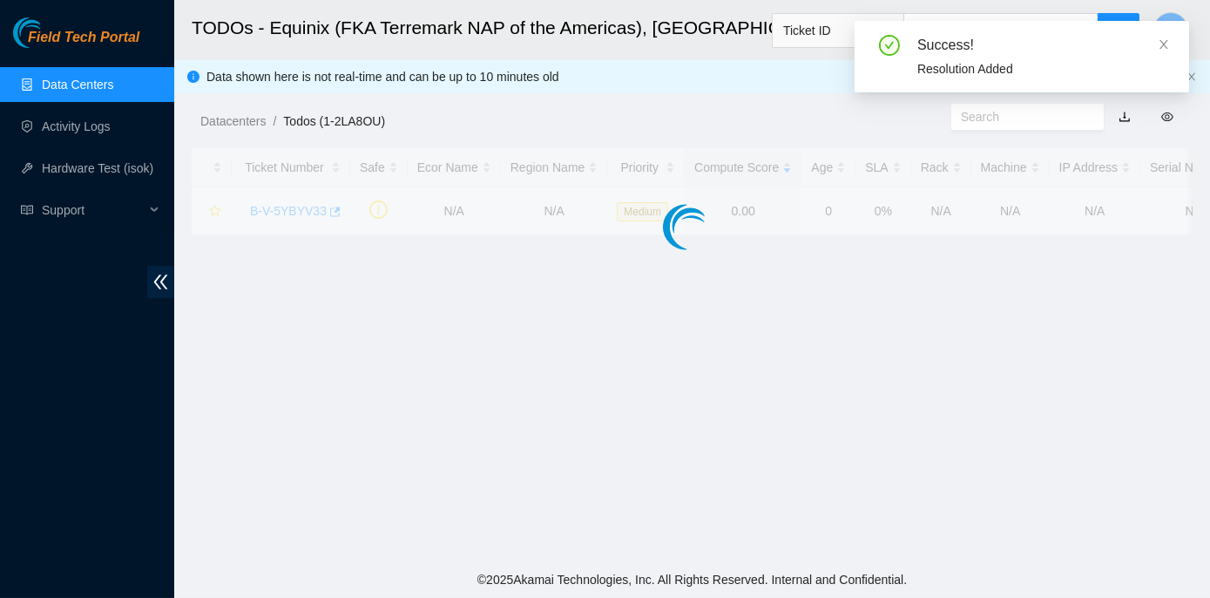
scroll to position [429, 0]
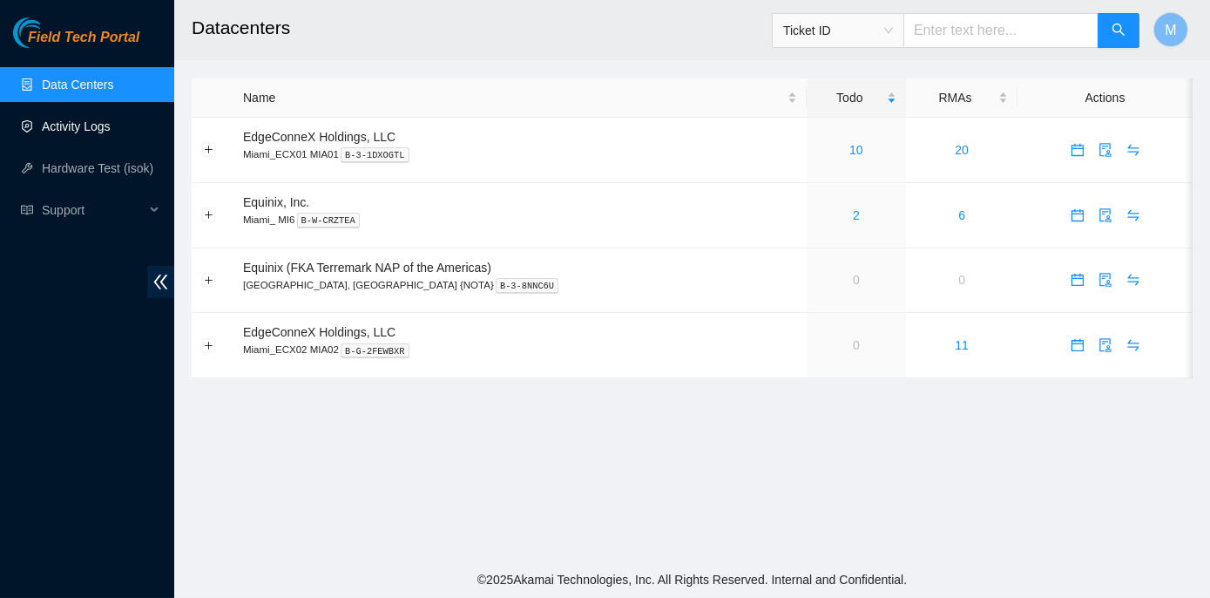
click at [65, 121] on link "Activity Logs" at bounding box center [76, 126] width 69 height 14
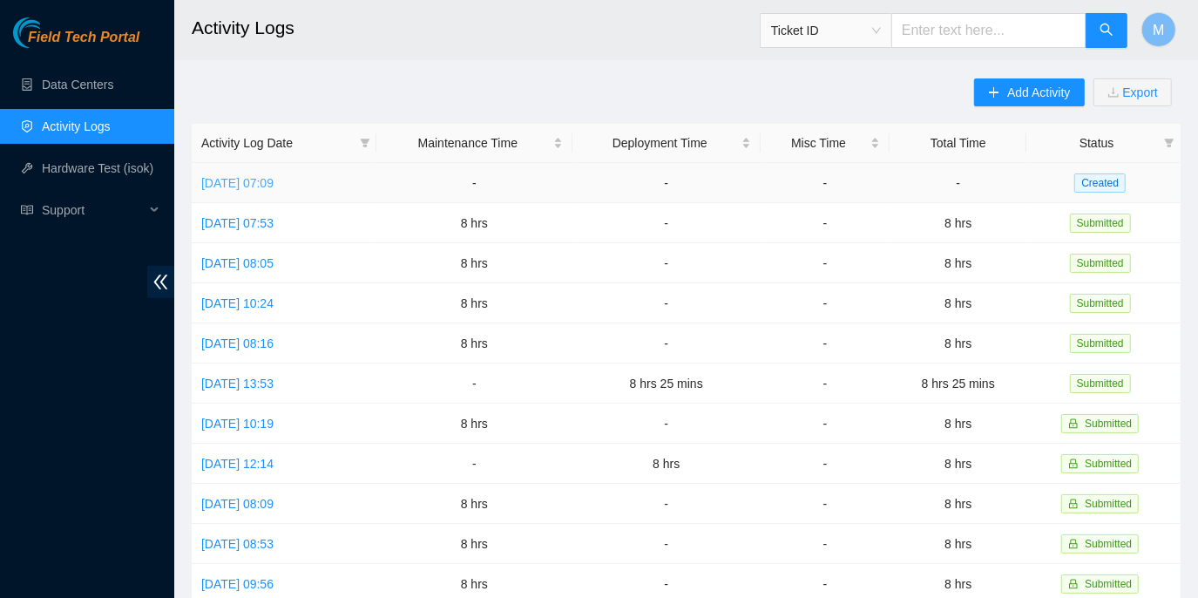
click at [274, 184] on link "[DATE] 07:09" at bounding box center [237, 183] width 72 height 14
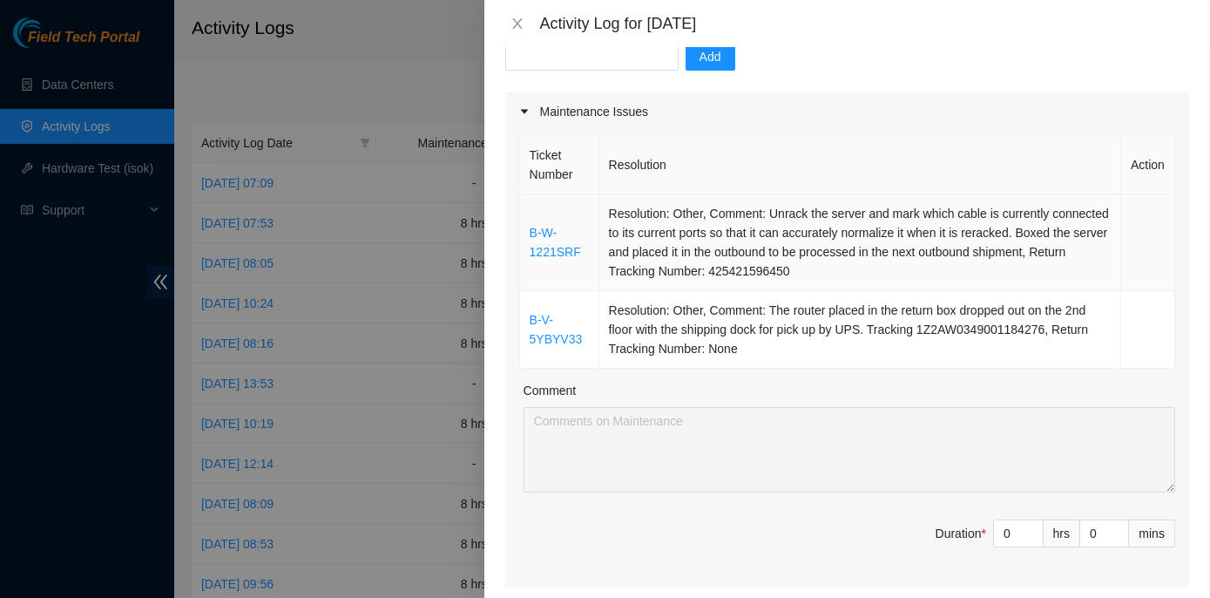
scroll to position [237, 0]
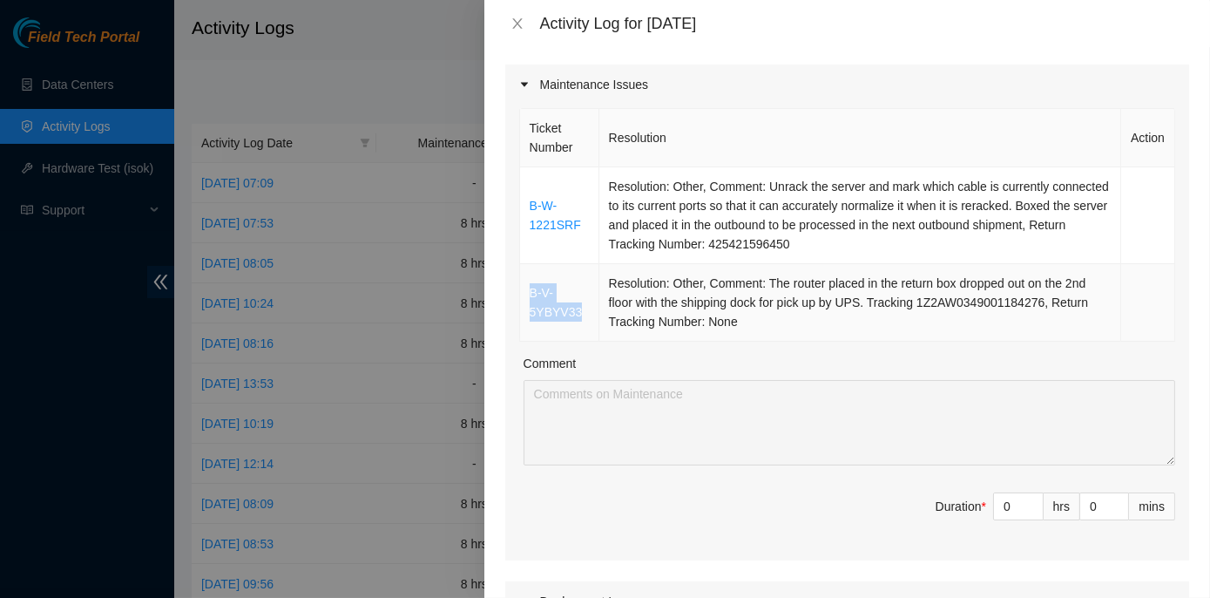
drag, startPoint x: 527, startPoint y: 264, endPoint x: 575, endPoint y: 282, distance: 51.3
click at [575, 282] on td "B-V-5YBYV33" at bounding box center [559, 303] width 79 height 78
copy link "B-V-5YBYV33"
drag, startPoint x: 580, startPoint y: 197, endPoint x: 530, endPoint y: 178, distance: 54.0
click at [530, 178] on td "B-W-1221SRF" at bounding box center [559, 215] width 79 height 97
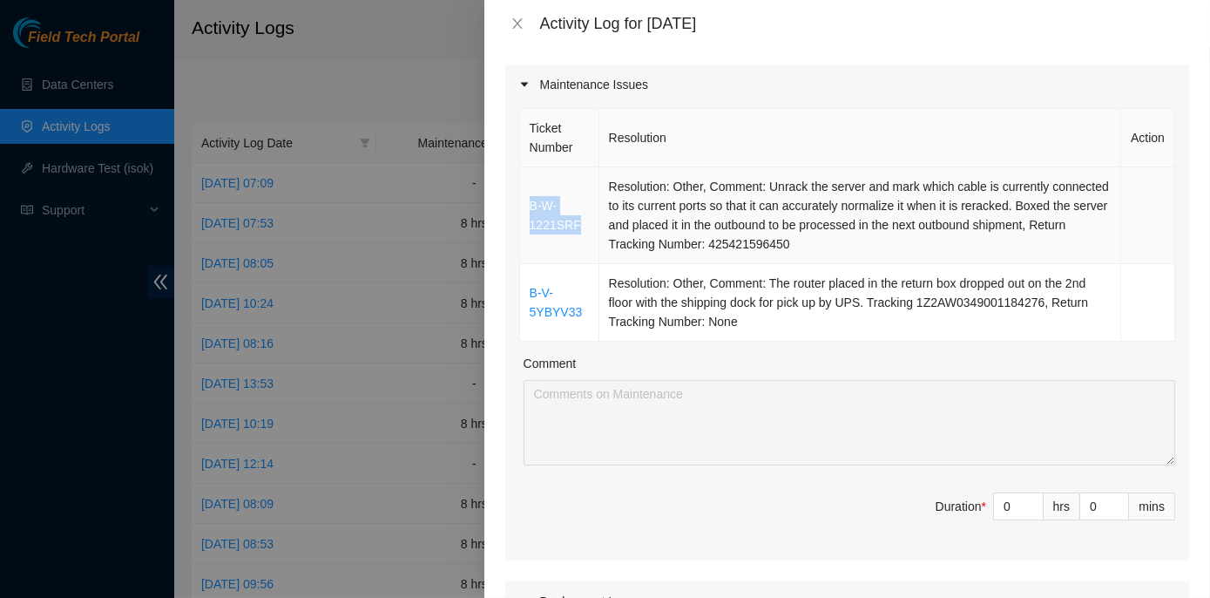
copy link "B-W-1221SRF"
